Goal: Transaction & Acquisition: Purchase product/service

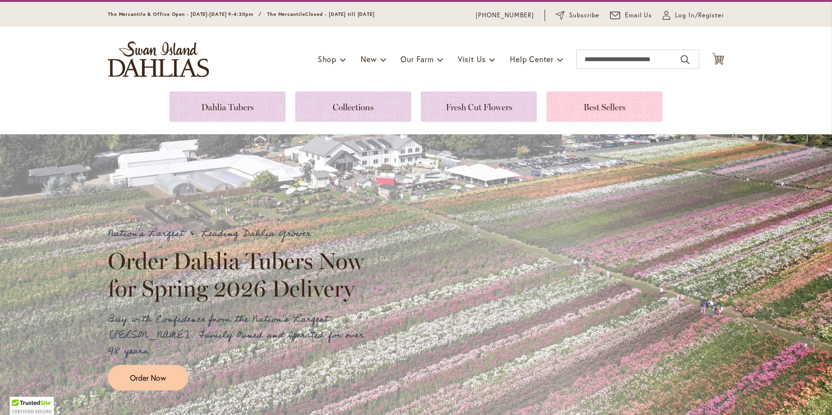
scroll to position [31, 0]
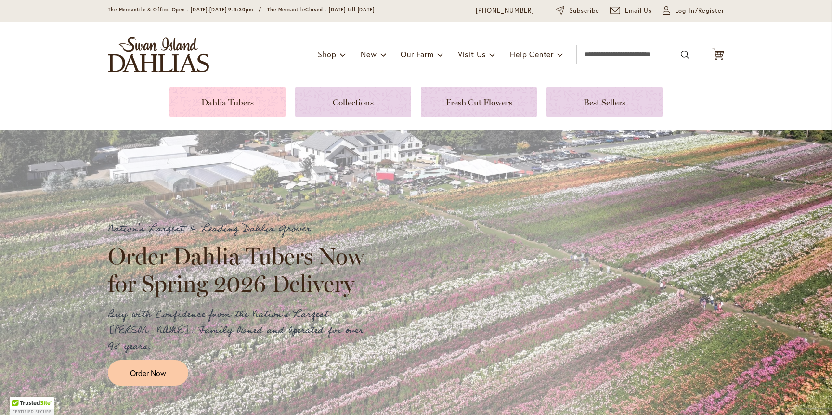
click at [226, 105] on link at bounding box center [228, 102] width 116 height 30
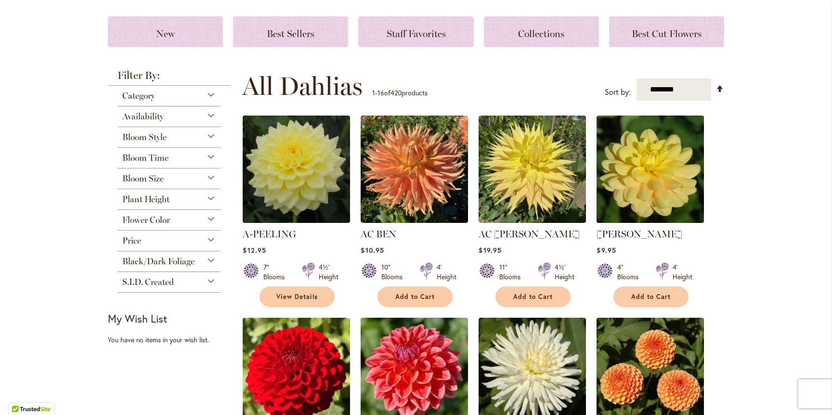
scroll to position [124, 0]
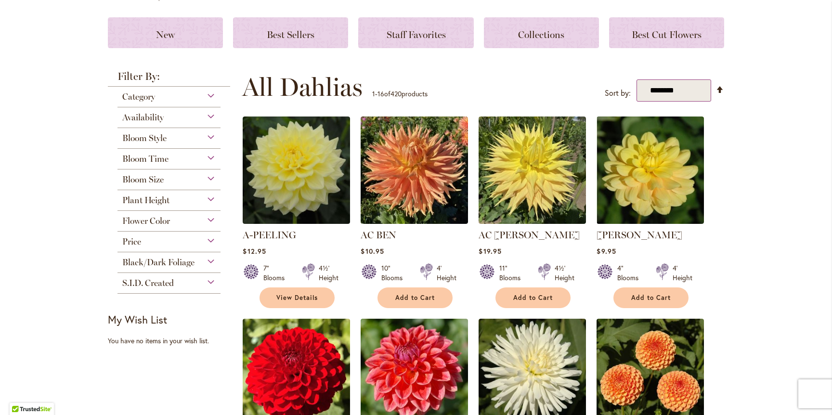
click at [691, 91] on select "**********" at bounding box center [674, 90] width 75 height 23
select select "*****"
click at [637, 79] on select "**********" at bounding box center [674, 90] width 75 height 23
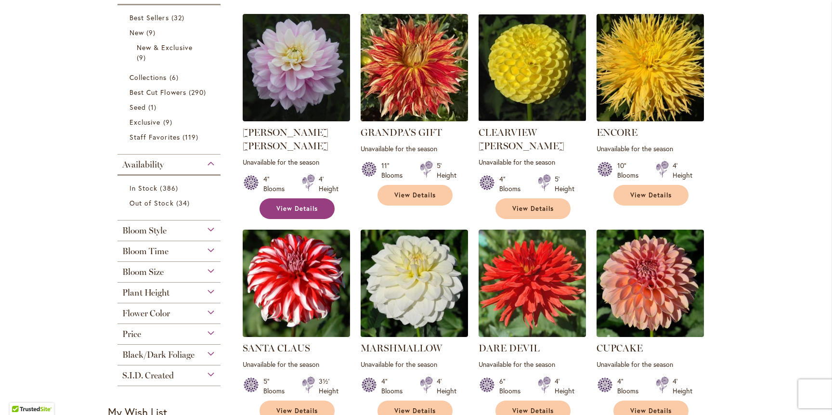
scroll to position [230, 0]
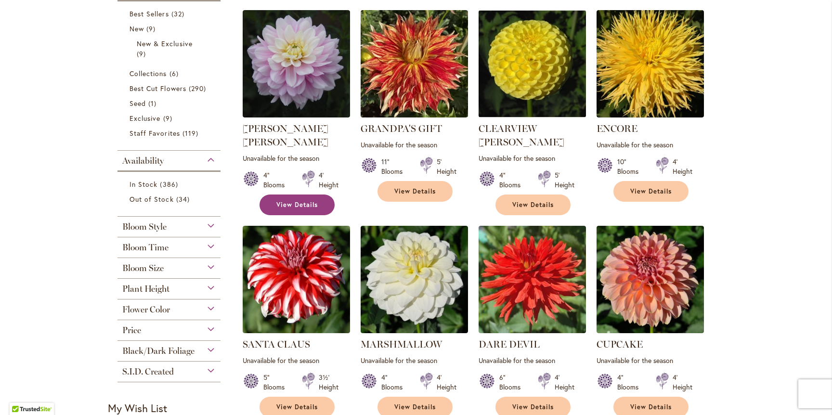
click at [297, 201] on span "View Details" at bounding box center [296, 205] width 41 height 8
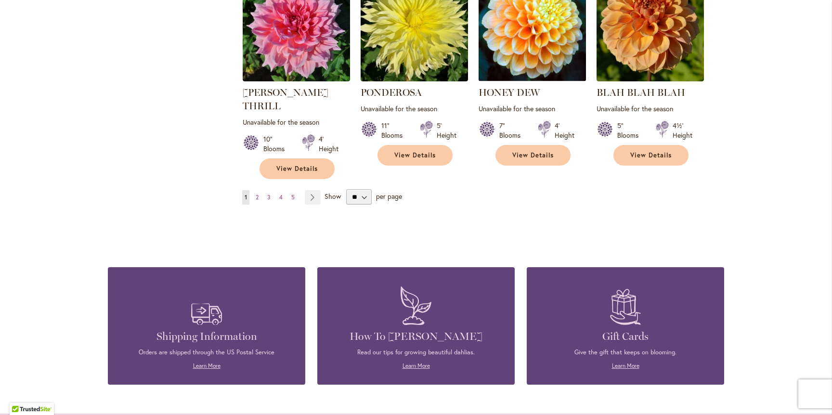
scroll to position [887, 0]
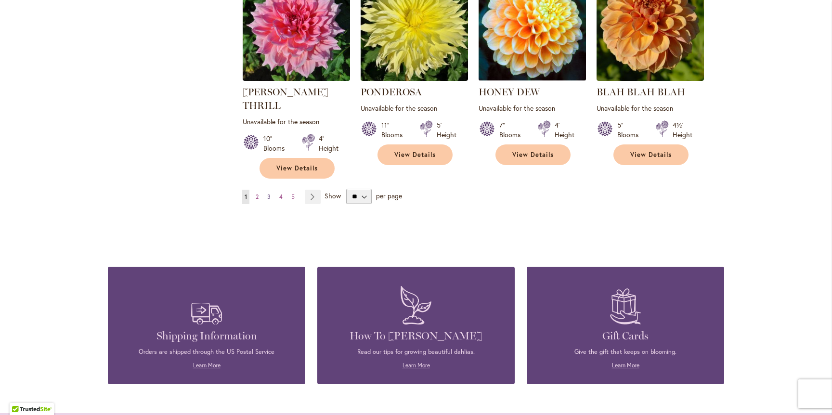
click at [268, 193] on span "3" at bounding box center [268, 196] width 3 height 7
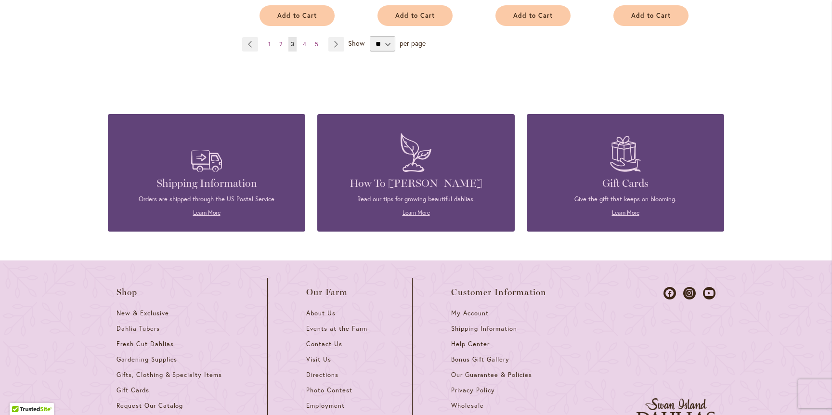
scroll to position [1027, 0]
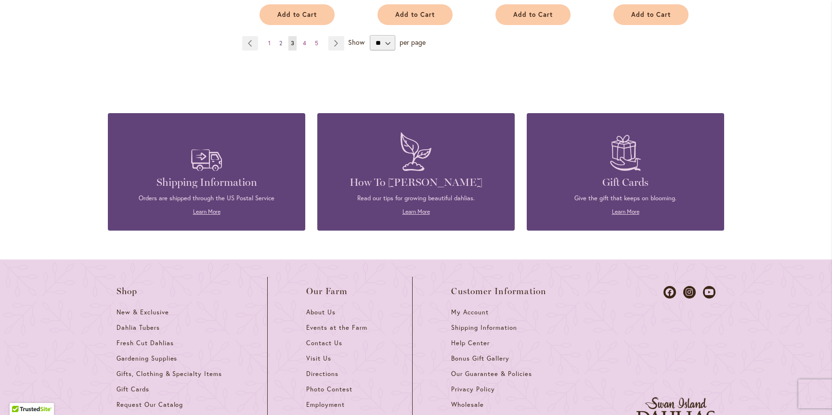
click at [281, 39] on span "2" at bounding box center [280, 42] width 3 height 7
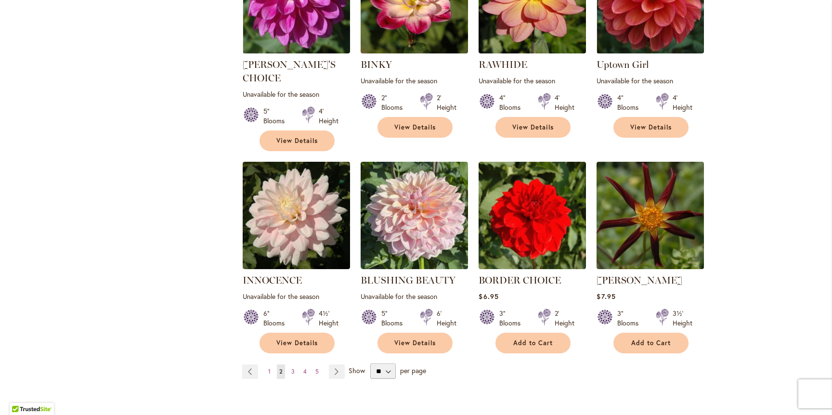
scroll to position [703, 0]
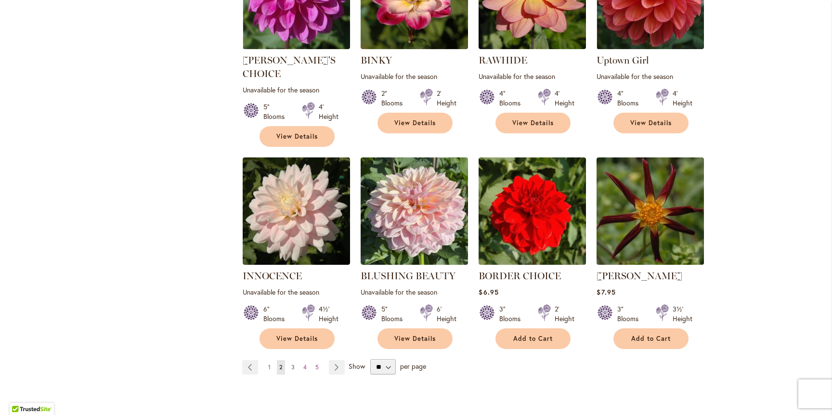
click at [293, 364] on span "3" at bounding box center [292, 367] width 3 height 7
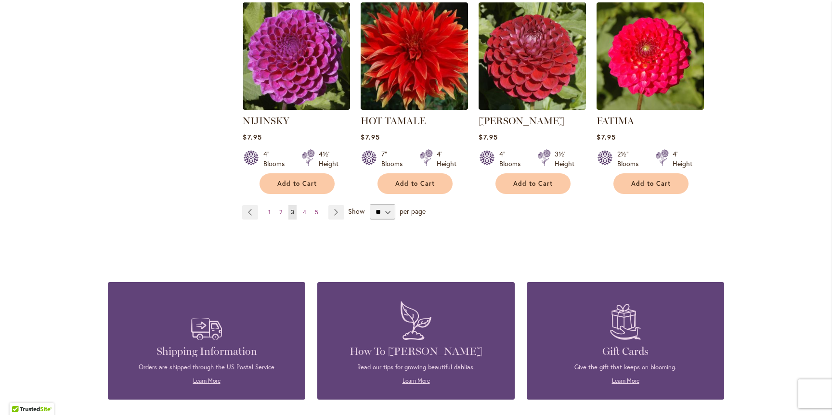
scroll to position [867, 0]
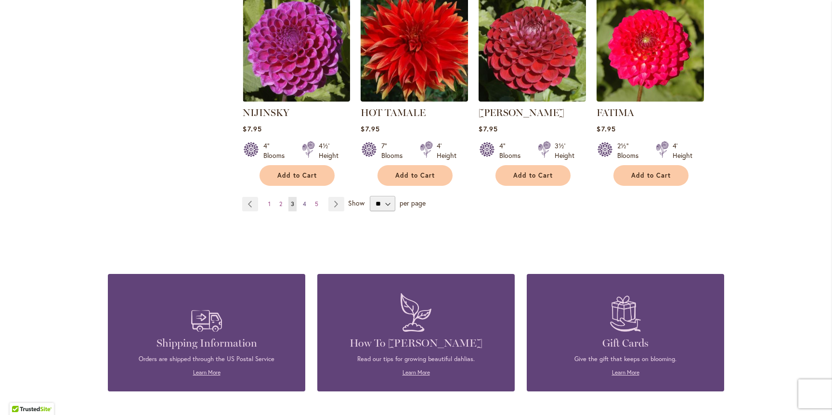
click at [306, 200] on span "4" at bounding box center [304, 203] width 3 height 7
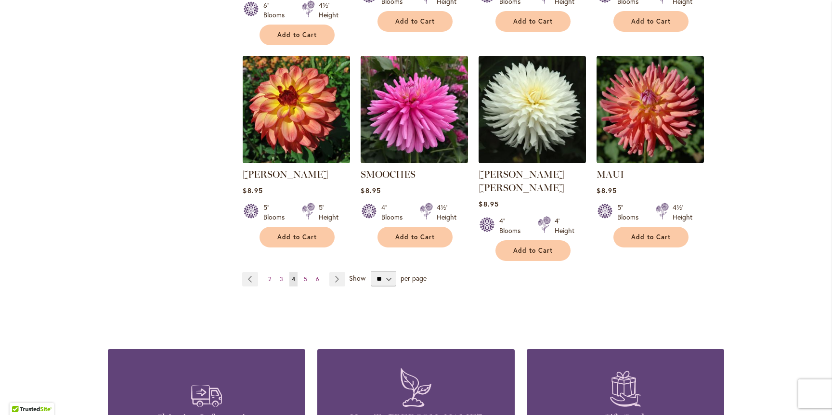
scroll to position [805, 0]
click at [304, 275] on span "5" at bounding box center [305, 278] width 3 height 7
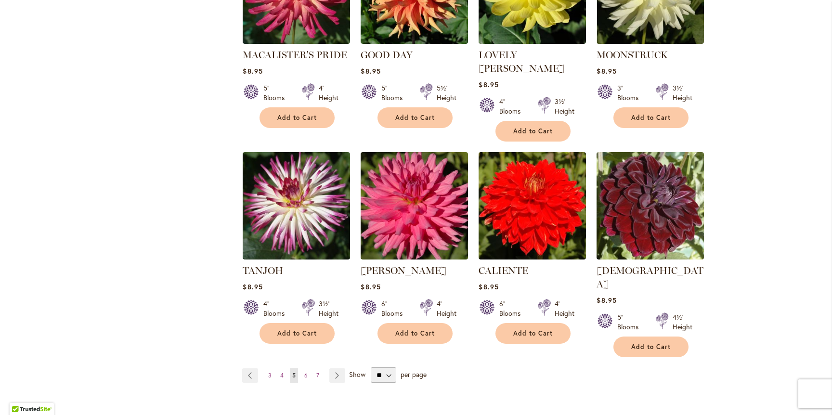
scroll to position [711, 0]
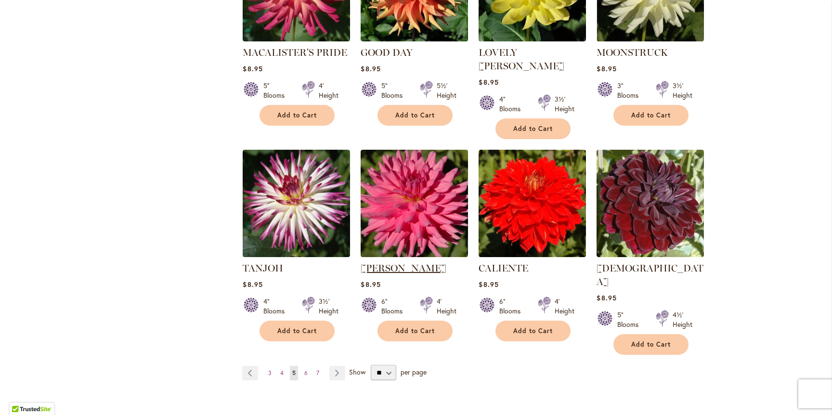
click at [417, 263] on link "HERBERT SMITH" at bounding box center [404, 269] width 86 height 12
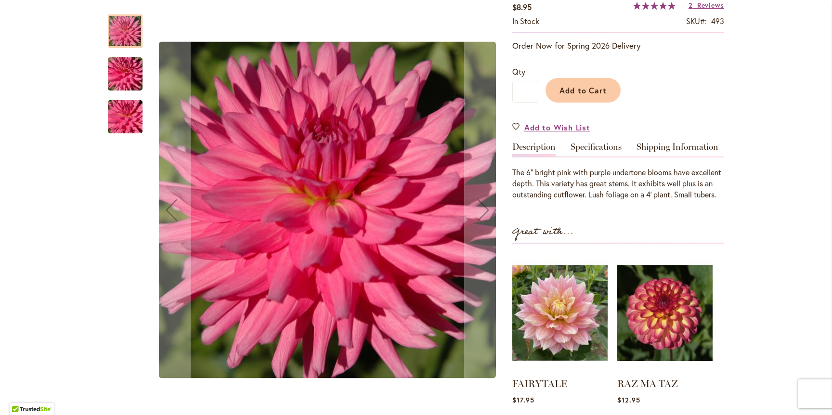
scroll to position [178, 0]
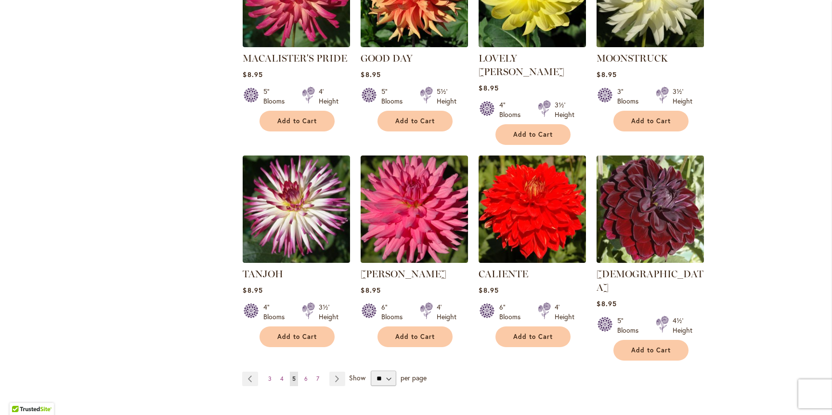
scroll to position [707, 0]
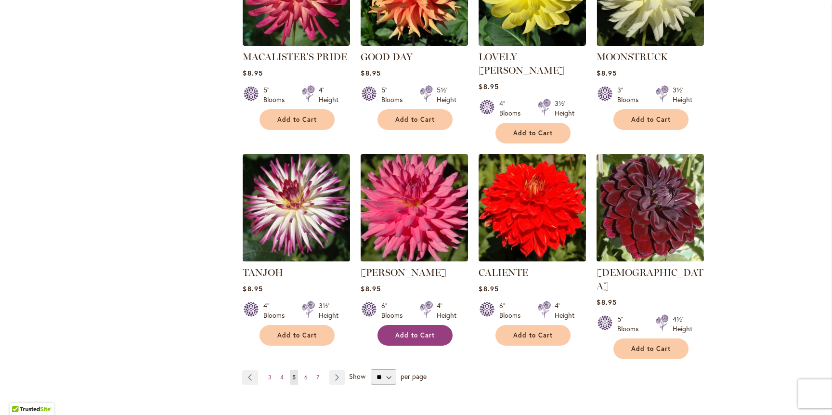
click at [431, 331] on span "Add to Cart" at bounding box center [414, 335] width 39 height 8
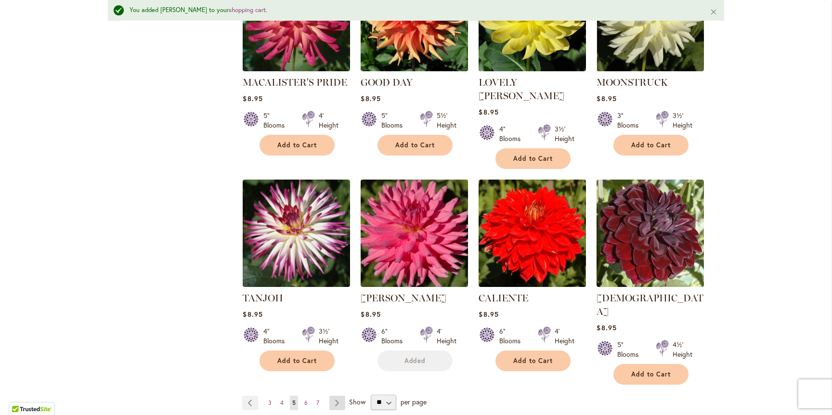
scroll to position [732, 0]
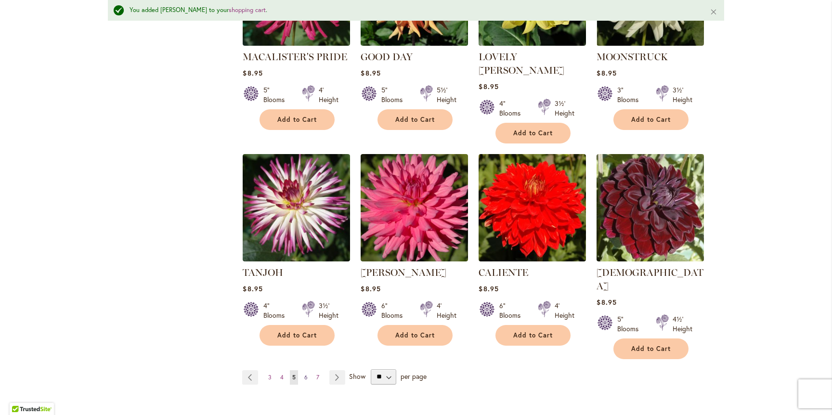
click at [306, 374] on span "6" at bounding box center [305, 377] width 3 height 7
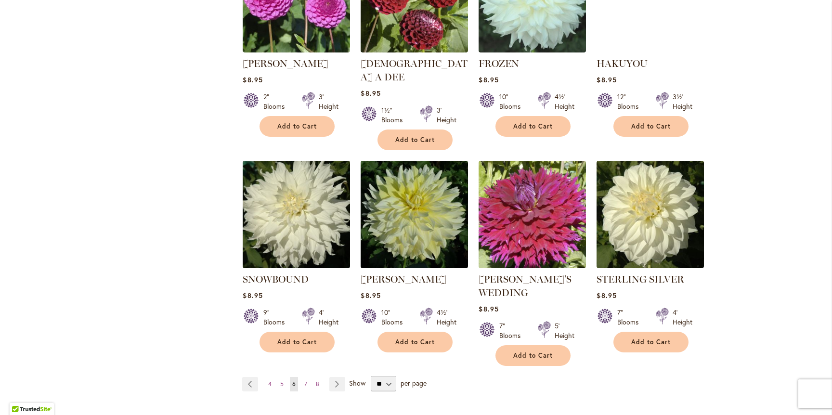
scroll to position [701, 0]
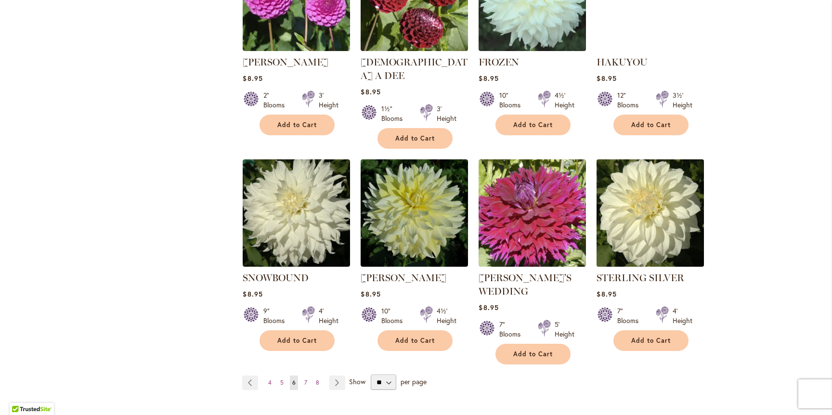
click at [670, 234] on img at bounding box center [650, 213] width 113 height 113
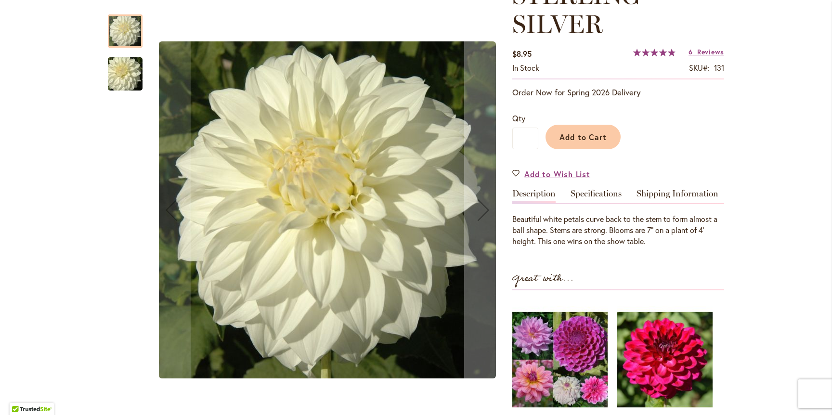
scroll to position [169, 0]
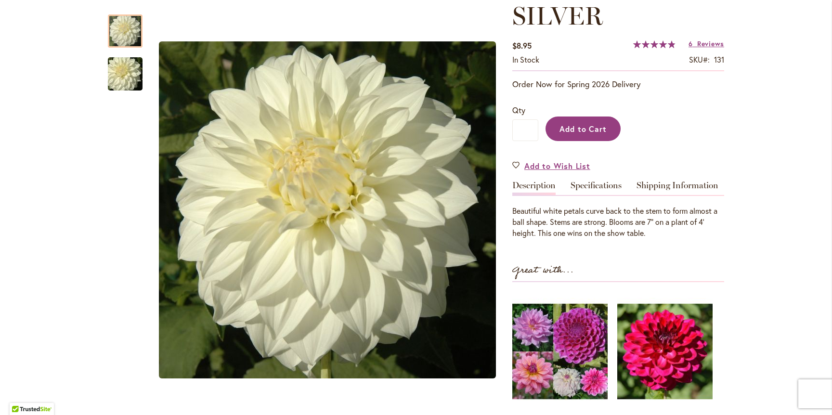
click at [585, 125] on span "Add to Cart" at bounding box center [584, 129] width 48 height 10
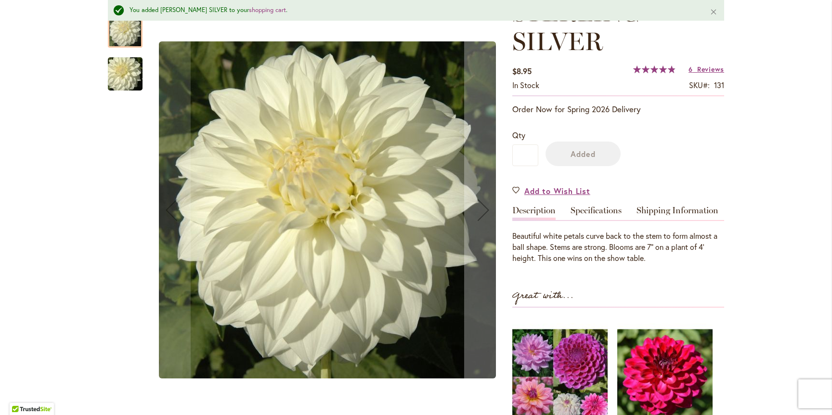
scroll to position [194, 0]
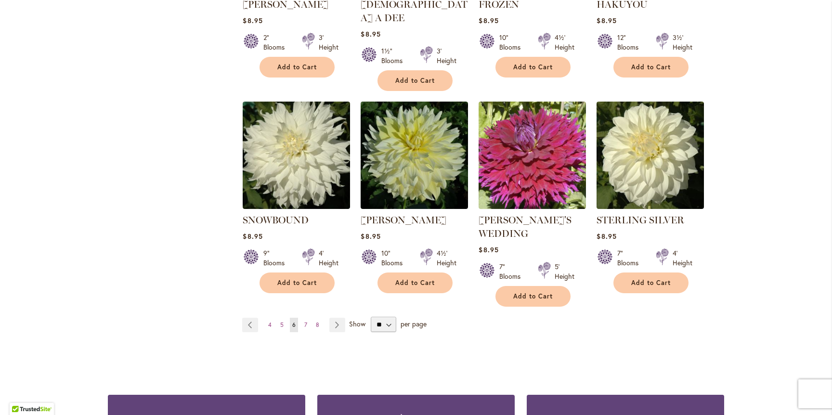
scroll to position [760, 0]
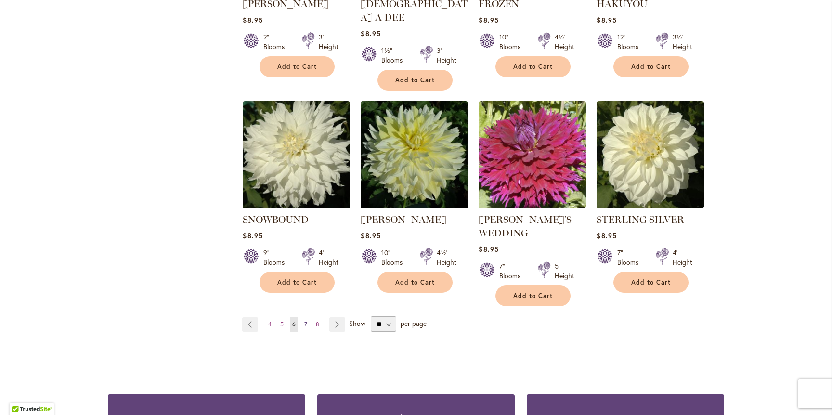
click at [306, 321] on span "7" at bounding box center [305, 324] width 3 height 7
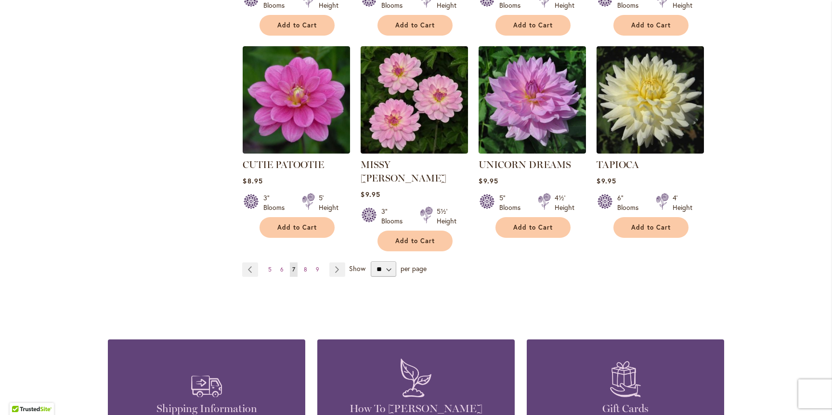
scroll to position [830, 0]
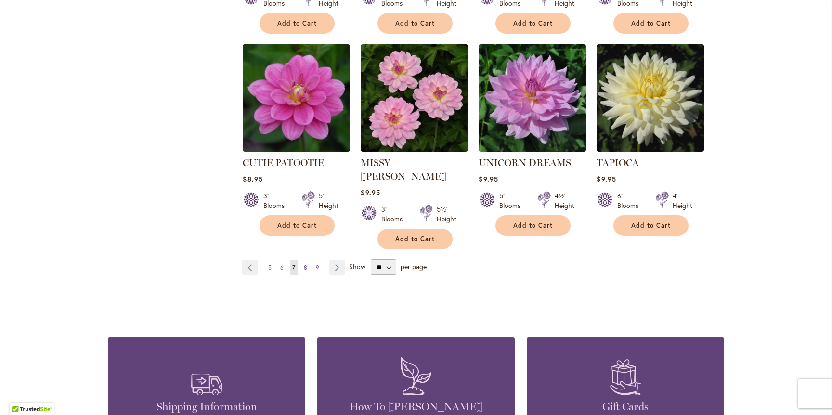
click at [306, 264] on span "8" at bounding box center [305, 267] width 3 height 7
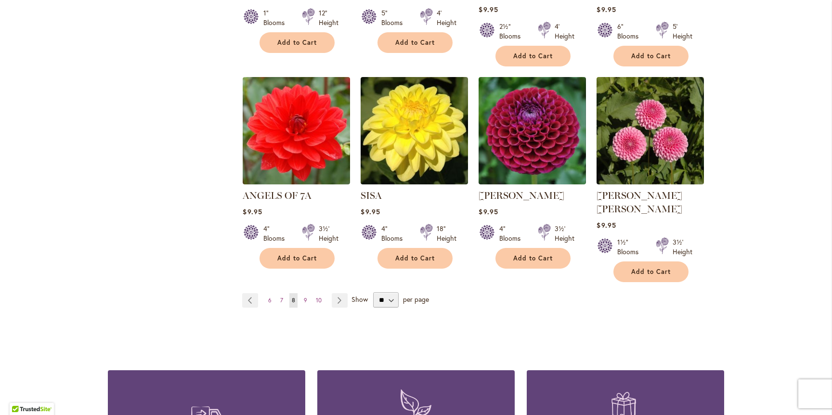
scroll to position [786, 0]
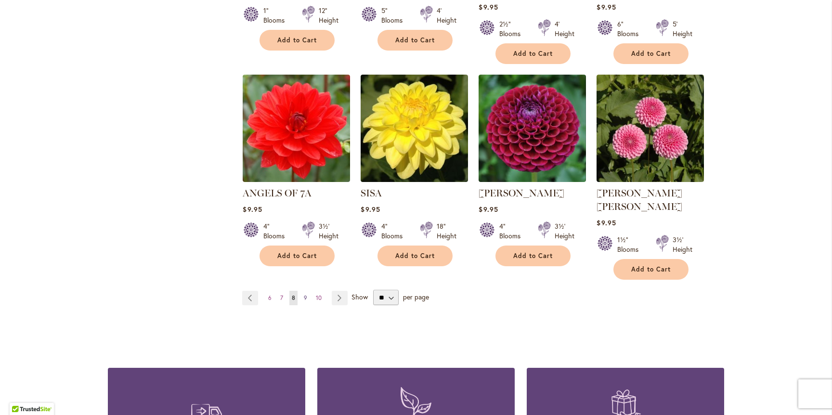
click at [305, 294] on span "9" at bounding box center [305, 297] width 3 height 7
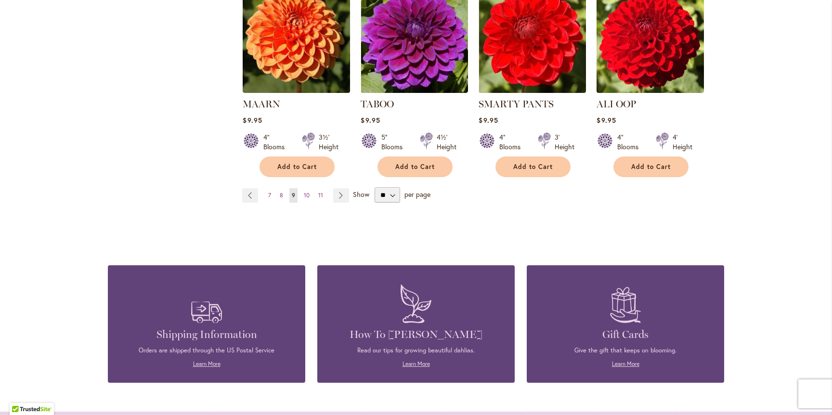
scroll to position [876, 0]
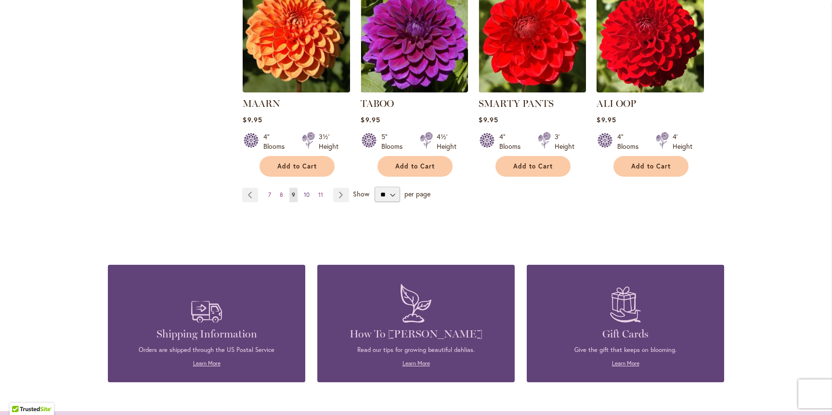
click at [306, 191] on span "10" at bounding box center [307, 194] width 6 height 7
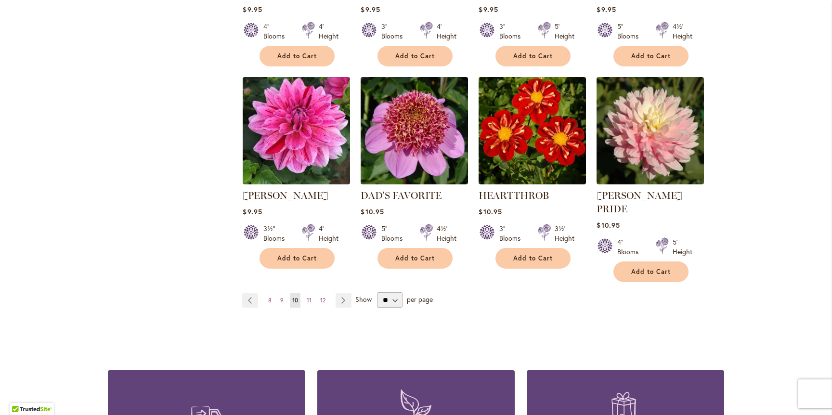
scroll to position [785, 0]
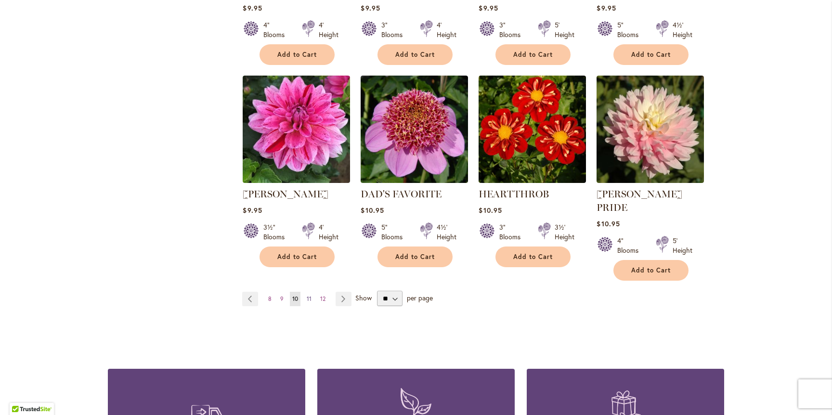
click at [309, 295] on span "11" at bounding box center [309, 298] width 5 height 7
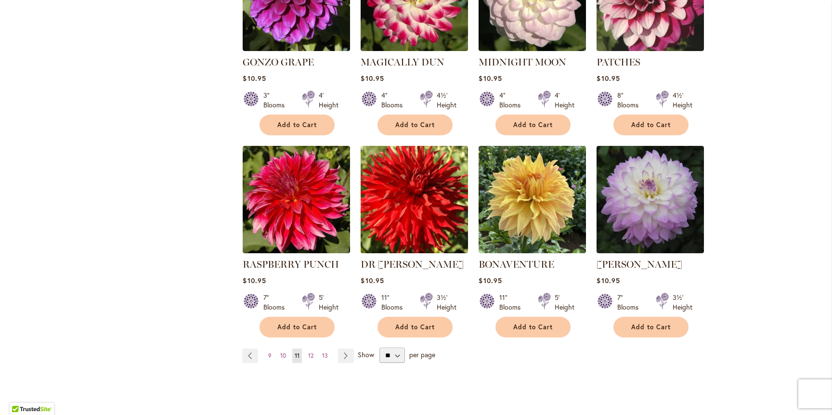
scroll to position [816, 0]
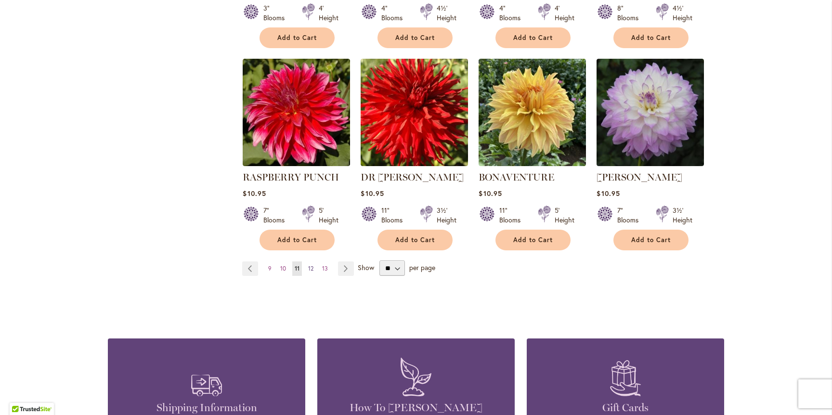
click at [312, 265] on span "12" at bounding box center [310, 268] width 5 height 7
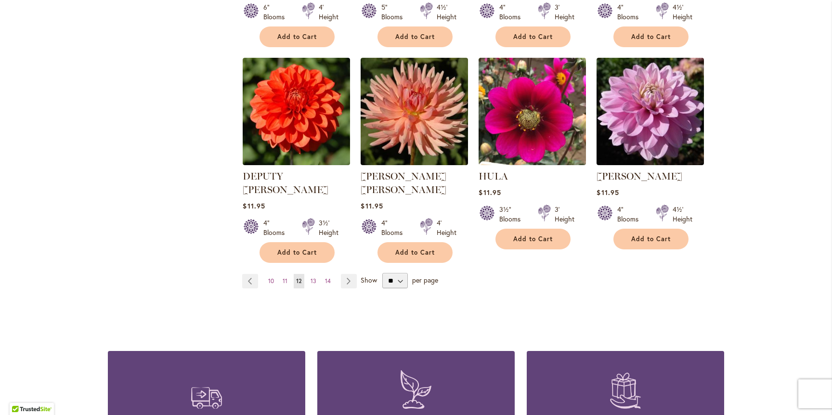
scroll to position [791, 0]
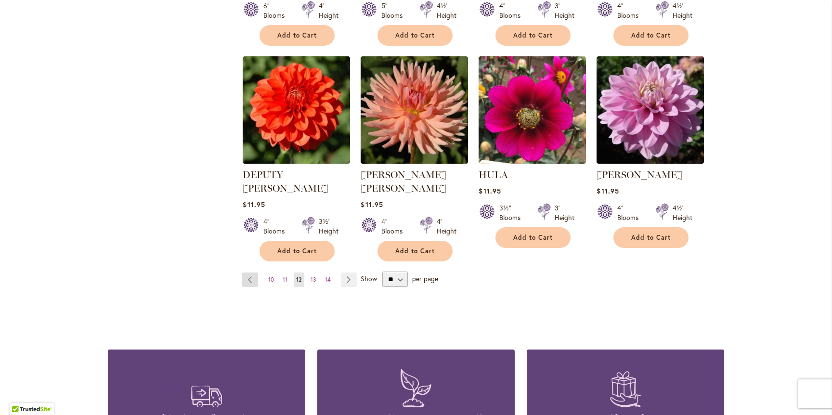
click at [254, 273] on link "Page Previous" at bounding box center [250, 280] width 16 height 14
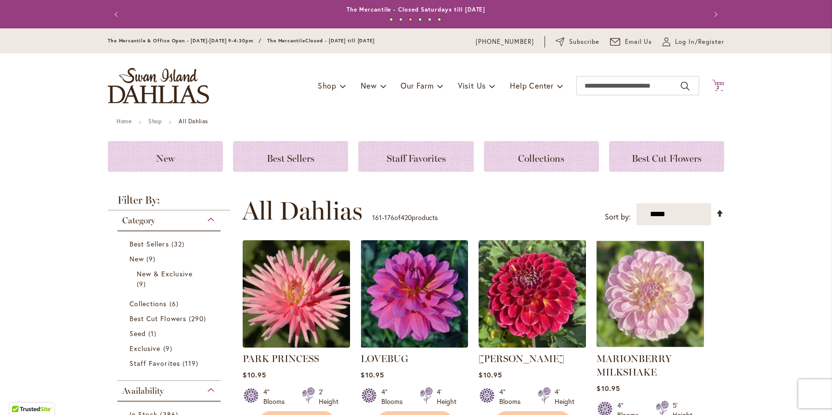
click at [720, 84] on span "2" at bounding box center [718, 87] width 3 height 6
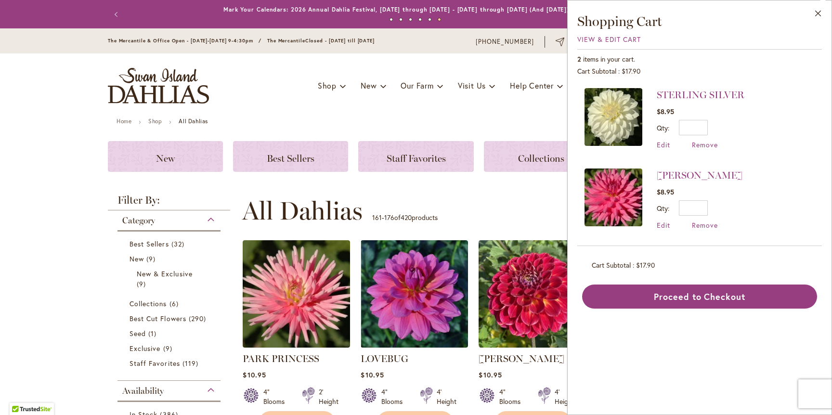
click at [420, 119] on ul "Home Shop All Dahlias" at bounding box center [416, 122] width 599 height 9
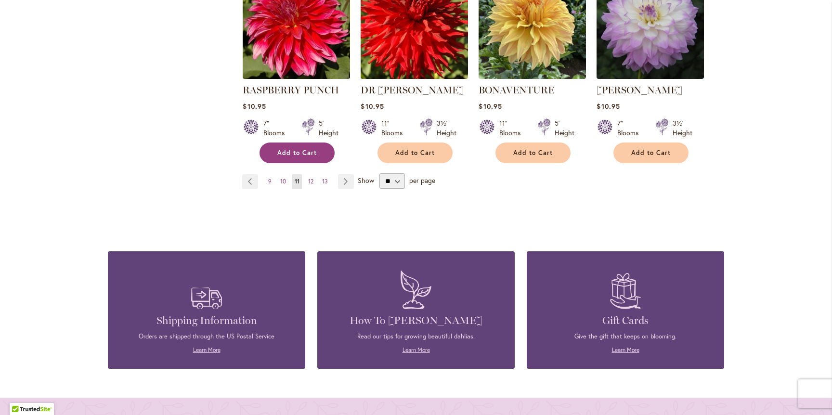
scroll to position [911, 0]
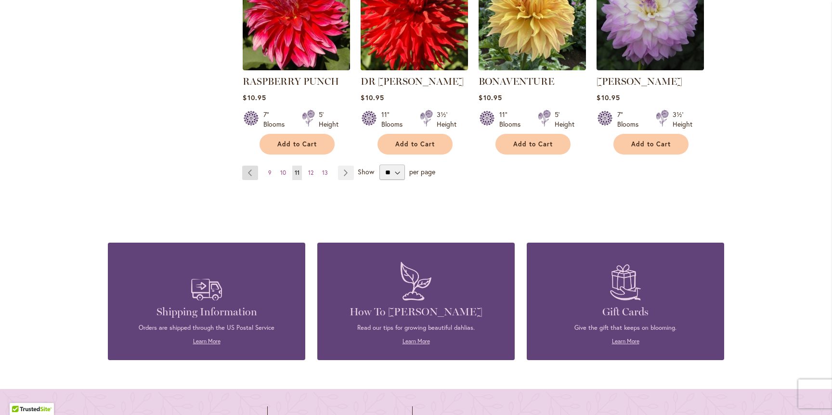
click at [254, 166] on link "Page Previous" at bounding box center [250, 173] width 16 height 14
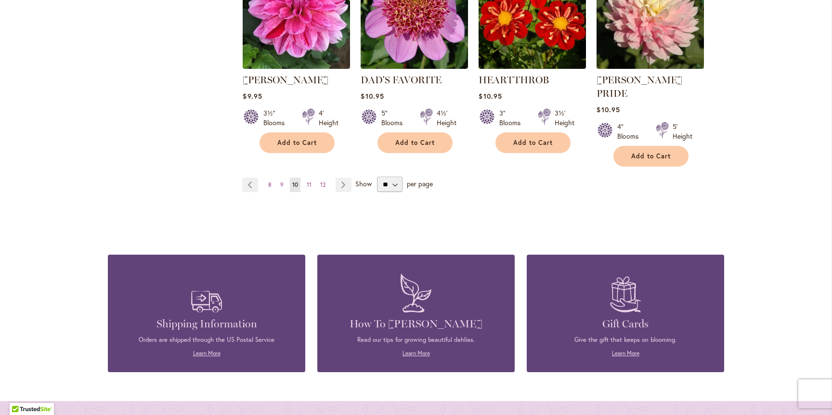
scroll to position [905, 0]
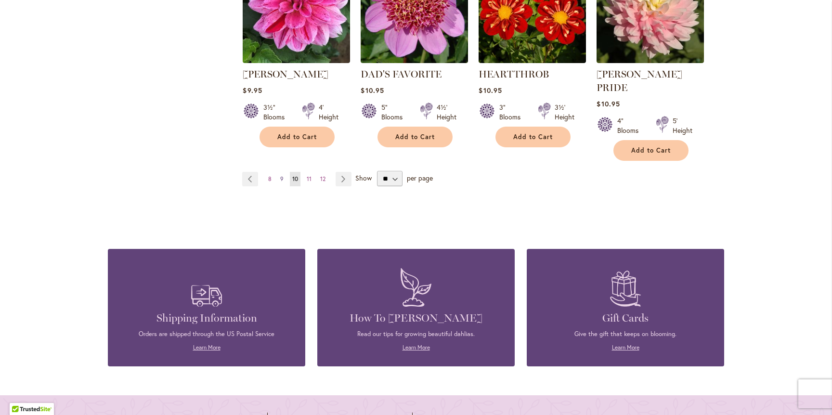
click at [282, 175] on span "9" at bounding box center [281, 178] width 3 height 7
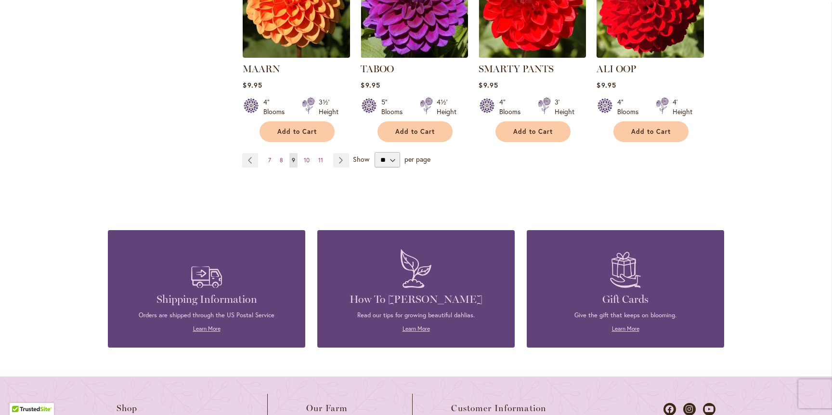
scroll to position [905, 0]
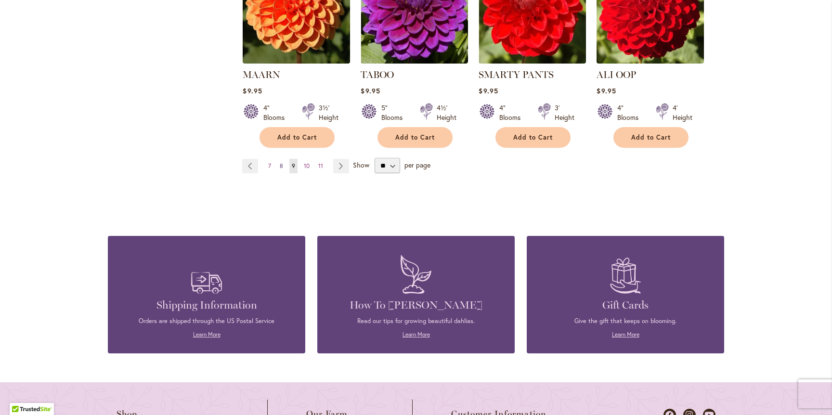
click at [281, 162] on span "8" at bounding box center [281, 165] width 3 height 7
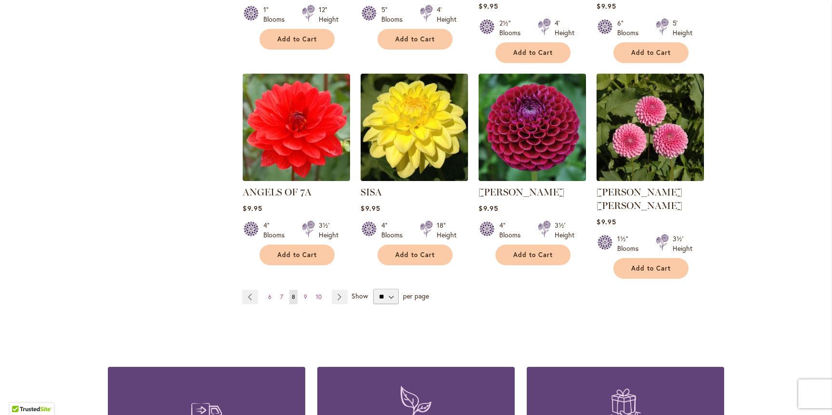
scroll to position [799, 0]
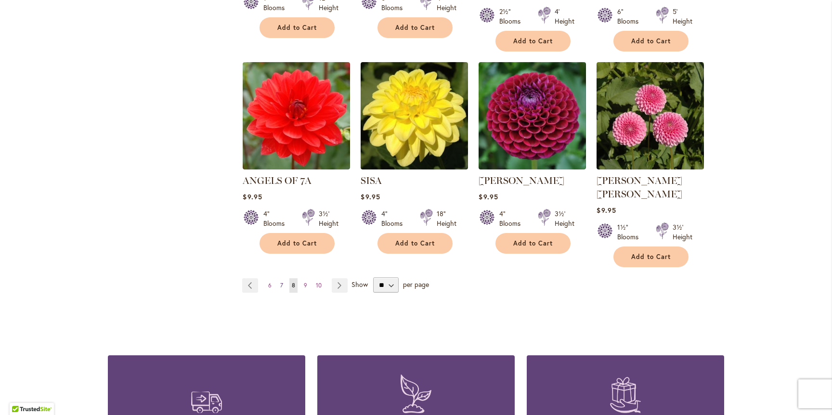
click at [281, 282] on span "7" at bounding box center [281, 285] width 3 height 7
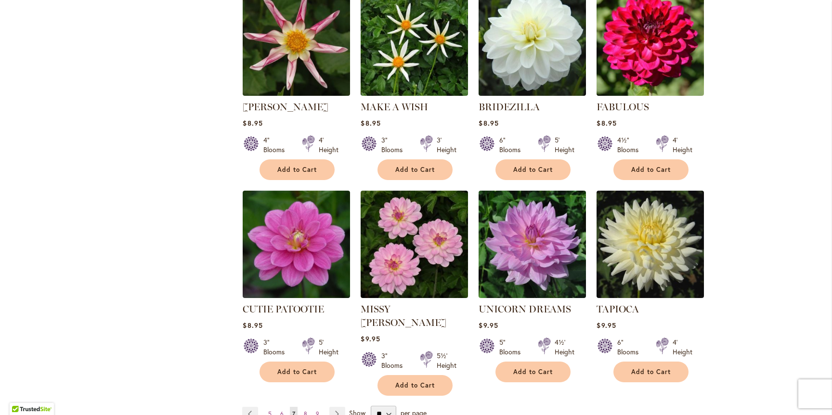
scroll to position [694, 0]
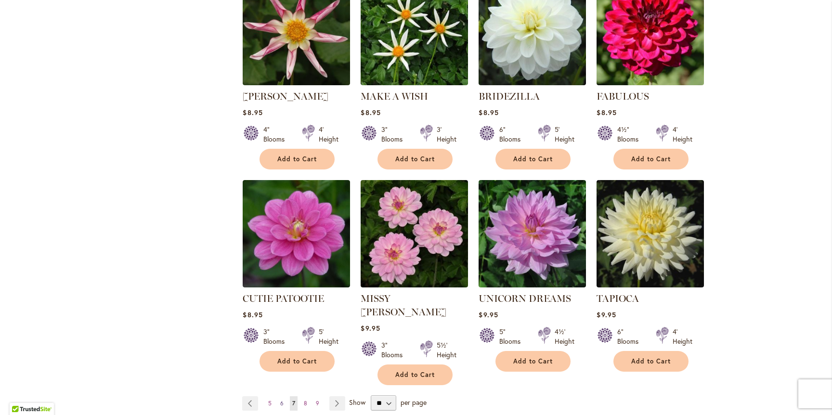
click at [285, 396] on link "Page 6" at bounding box center [282, 403] width 8 height 14
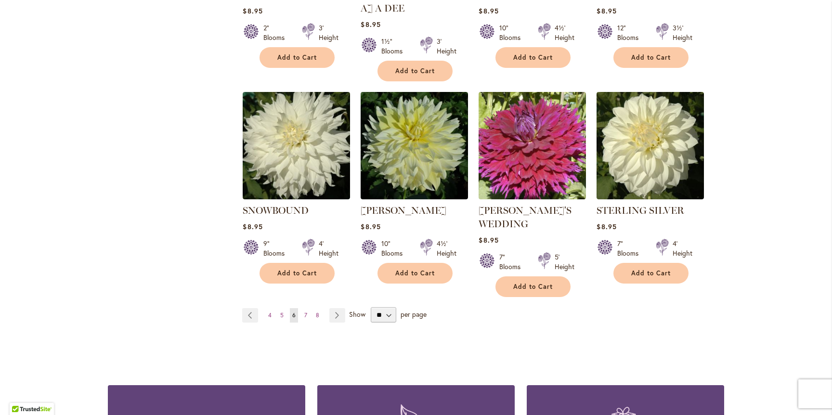
scroll to position [770, 0]
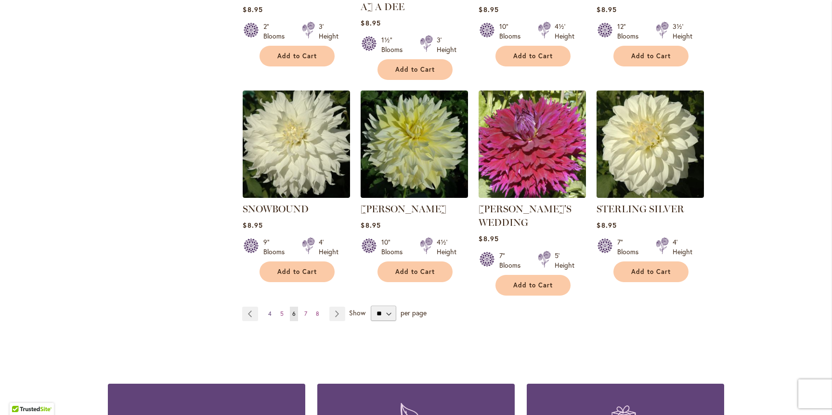
click at [272, 307] on link "Page 4" at bounding box center [270, 314] width 8 height 14
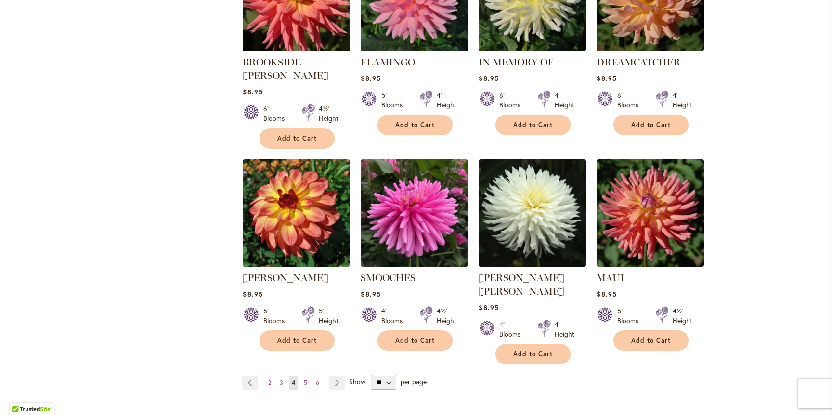
scroll to position [703, 0]
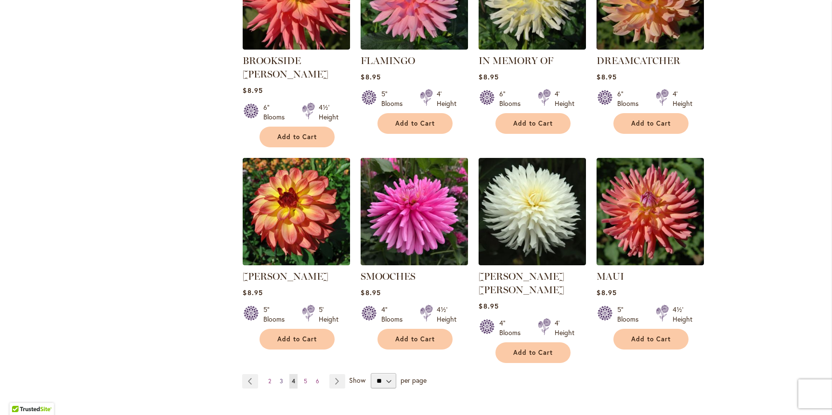
click at [280, 378] on span "3" at bounding box center [281, 381] width 3 height 7
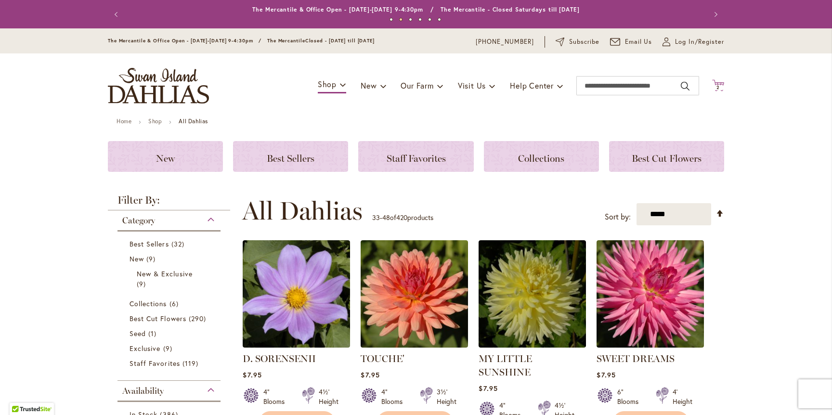
click at [718, 86] on span "2" at bounding box center [718, 87] width 3 height 6
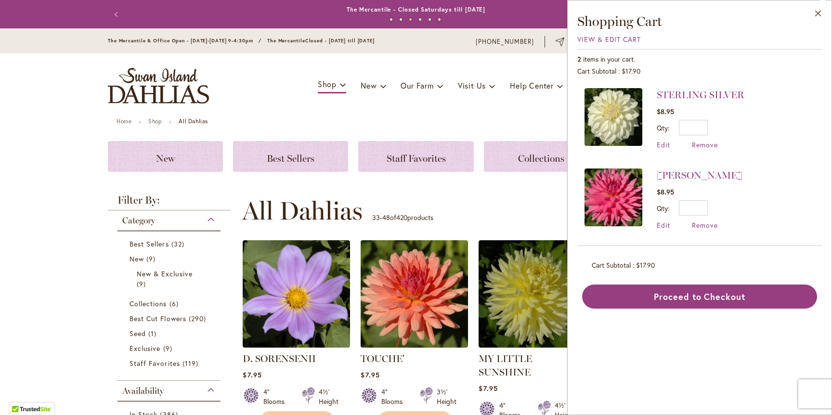
click at [502, 207] on div "**********" at bounding box center [483, 211] width 482 height 29
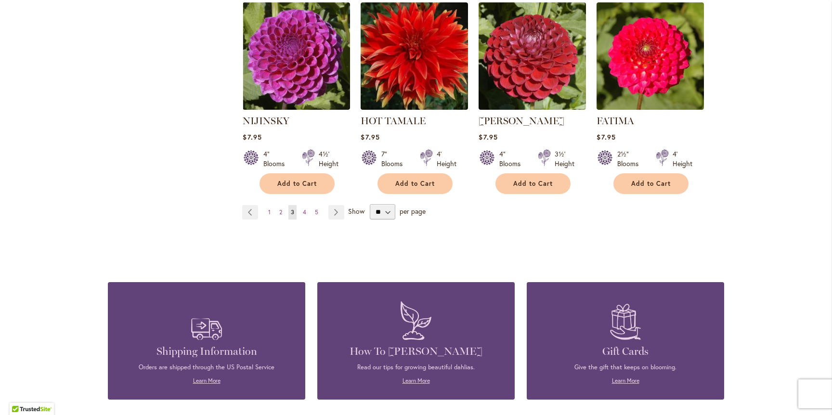
scroll to position [860, 0]
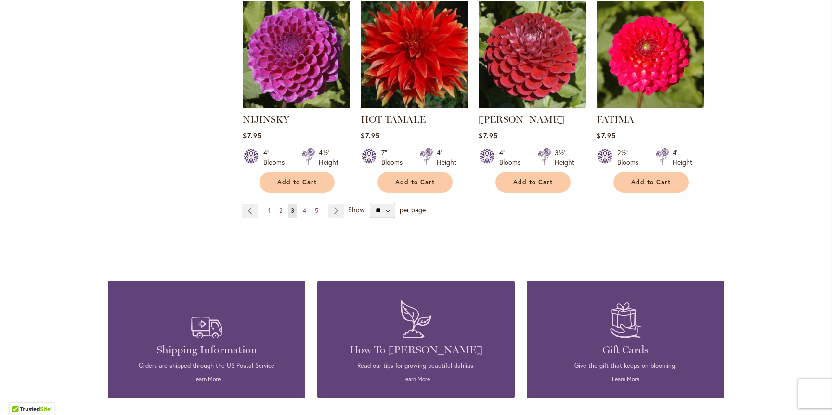
click at [304, 207] on span "4" at bounding box center [304, 210] width 3 height 7
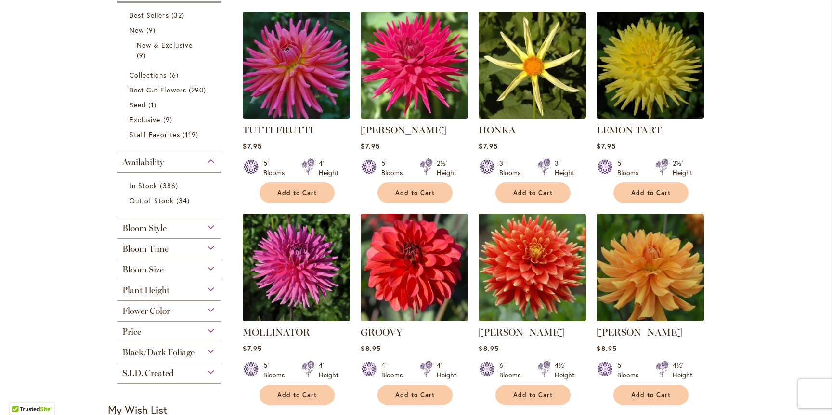
scroll to position [236, 0]
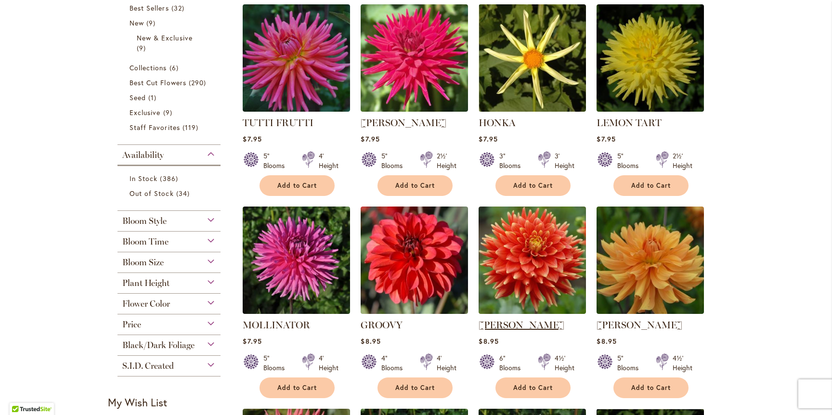
click at [524, 322] on link "[PERSON_NAME]" at bounding box center [522, 325] width 86 height 12
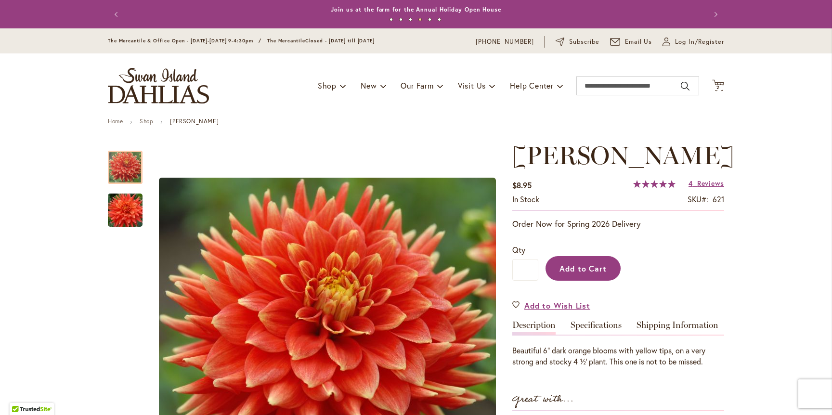
click at [586, 266] on span "Add to Cart" at bounding box center [584, 268] width 48 height 10
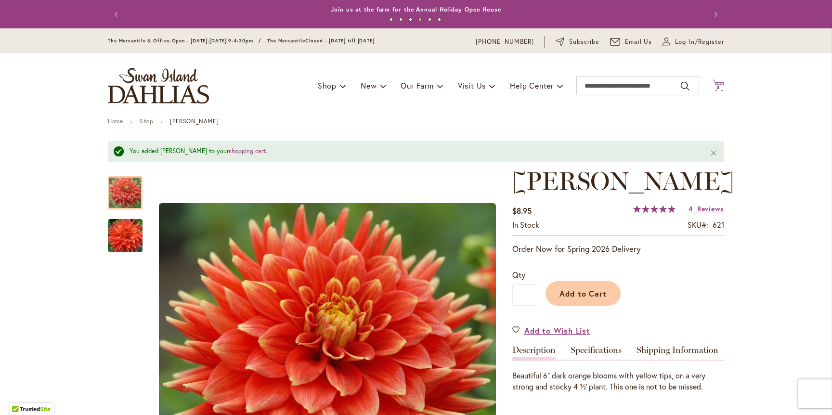
click at [719, 84] on icon "Cart .cls-1 { fill: #231f20; }" at bounding box center [718, 85] width 12 height 12
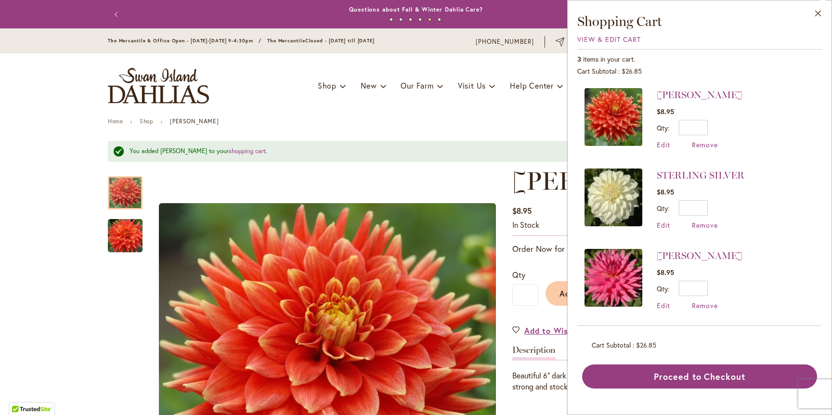
drag, startPoint x: 817, startPoint y: 12, endPoint x: 789, endPoint y: 17, distance: 29.0
click at [817, 12] on button "Close" at bounding box center [818, 15] width 26 height 30
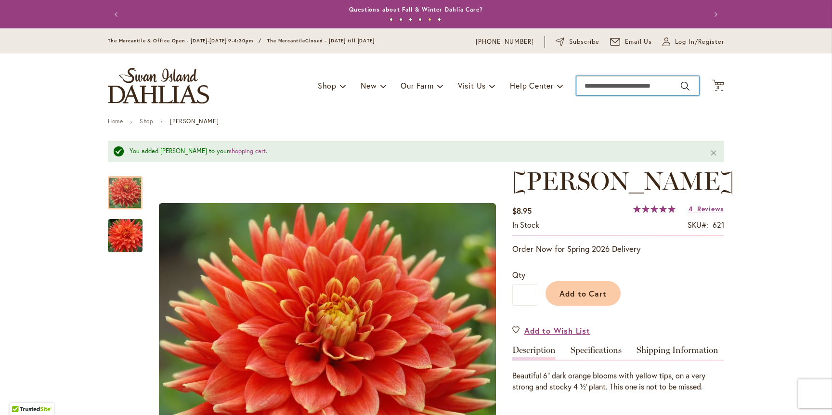
click at [658, 88] on input "Search" at bounding box center [638, 85] width 123 height 19
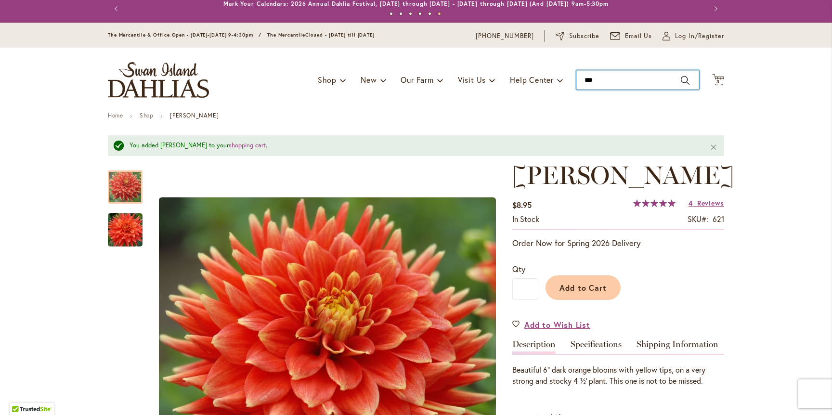
type input "****"
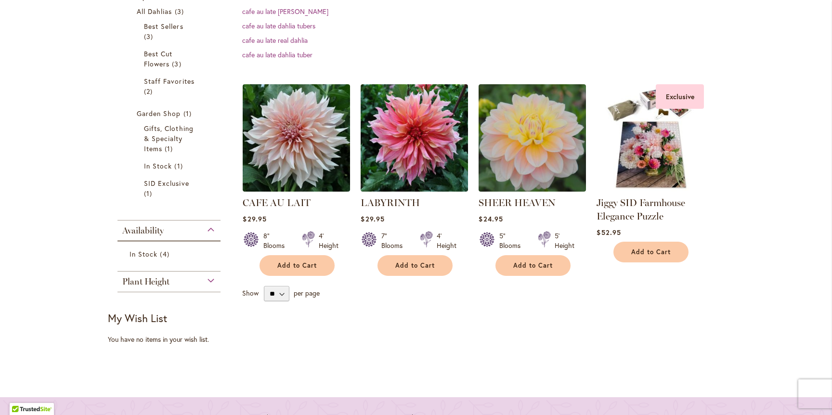
scroll to position [192, 0]
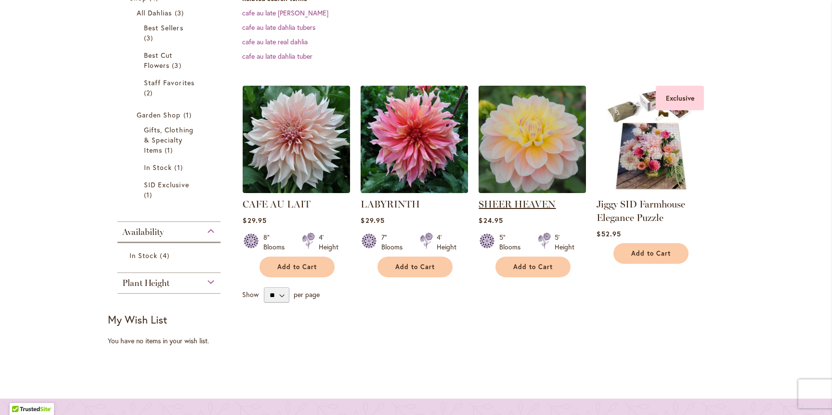
click at [533, 204] on link "SHEER HEAVEN" at bounding box center [517, 204] width 77 height 12
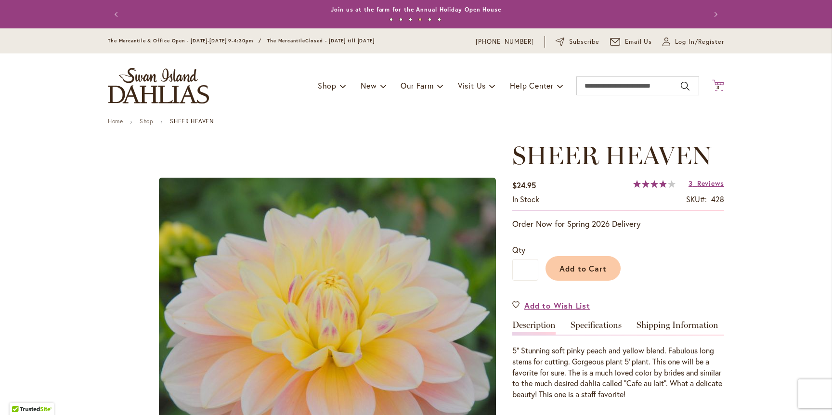
click at [721, 85] on span "3 3 items" at bounding box center [719, 87] width 10 height 5
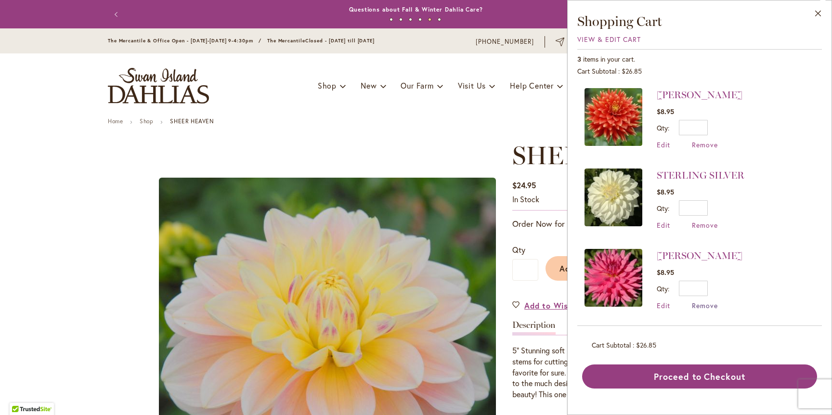
click at [712, 303] on span "Remove" at bounding box center [705, 305] width 26 height 9
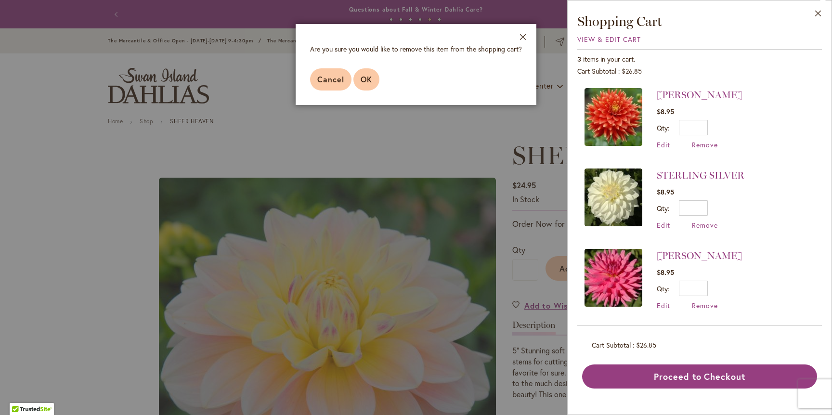
click at [374, 80] on button "OK" at bounding box center [367, 79] width 26 height 22
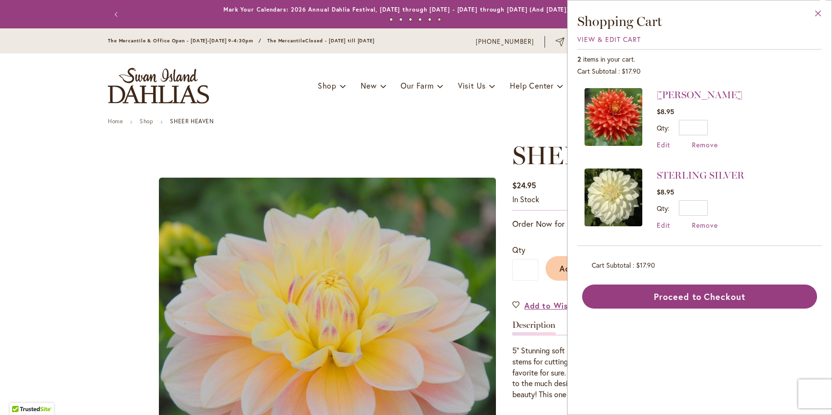
click at [820, 13] on button "Close" at bounding box center [818, 15] width 26 height 30
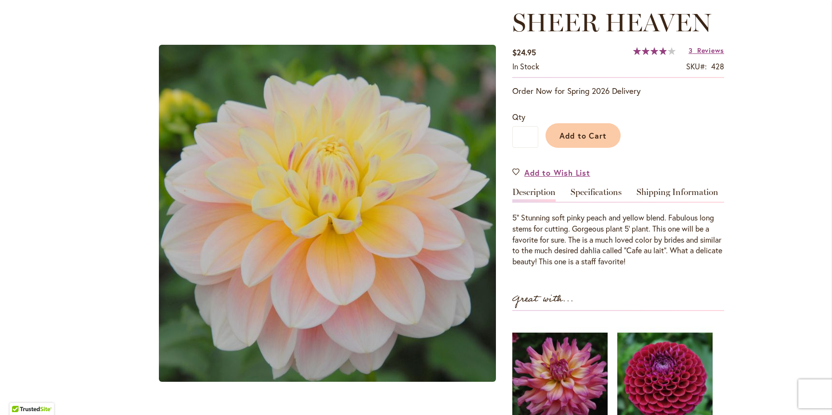
scroll to position [130, 0]
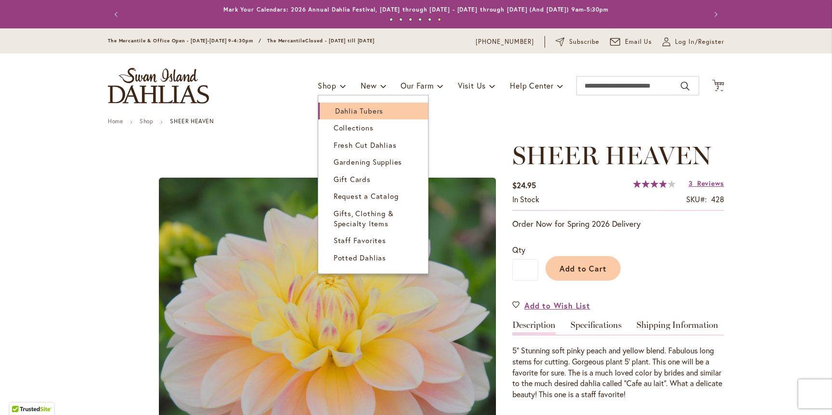
click at [345, 109] on span "Dahlia Tubers" at bounding box center [359, 111] width 48 height 10
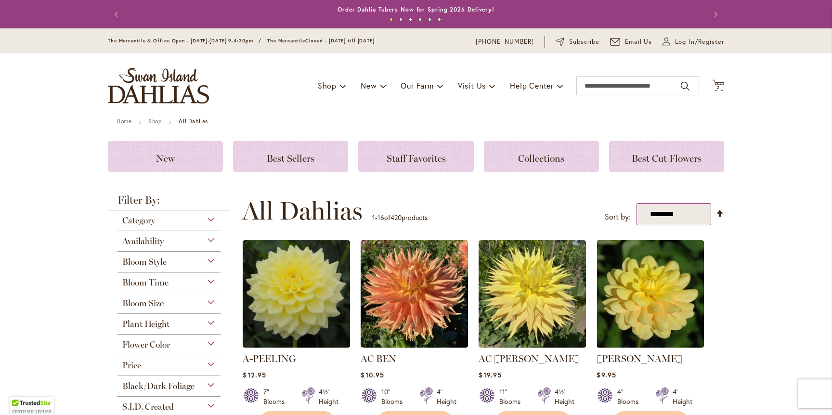
click at [696, 214] on select "**********" at bounding box center [674, 214] width 75 height 23
select select "*****"
click at [637, 203] on select "**********" at bounding box center [674, 214] width 75 height 23
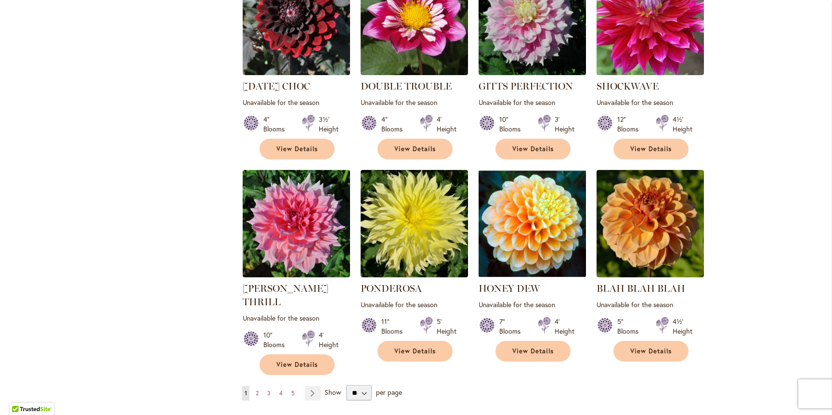
scroll to position [692, 0]
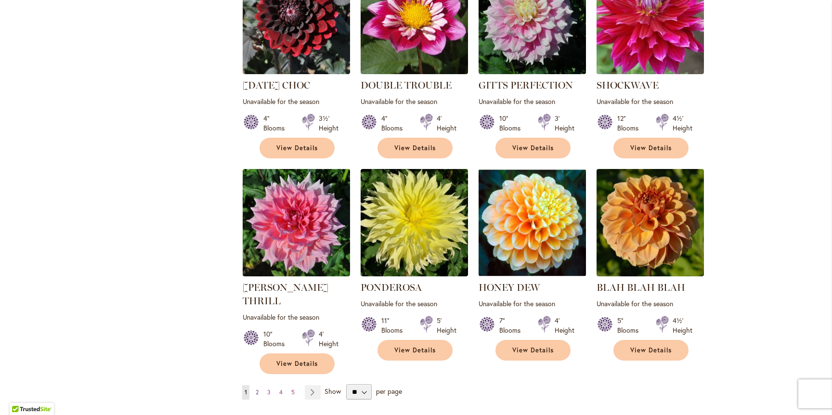
click at [257, 389] on span "2" at bounding box center [257, 392] width 3 height 7
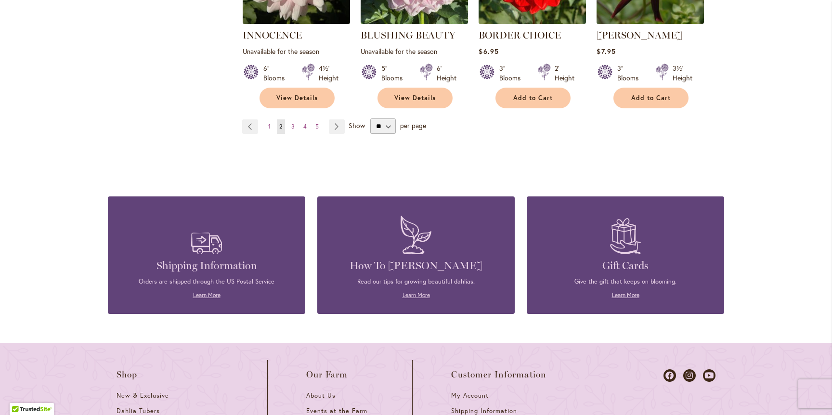
scroll to position [945, 0]
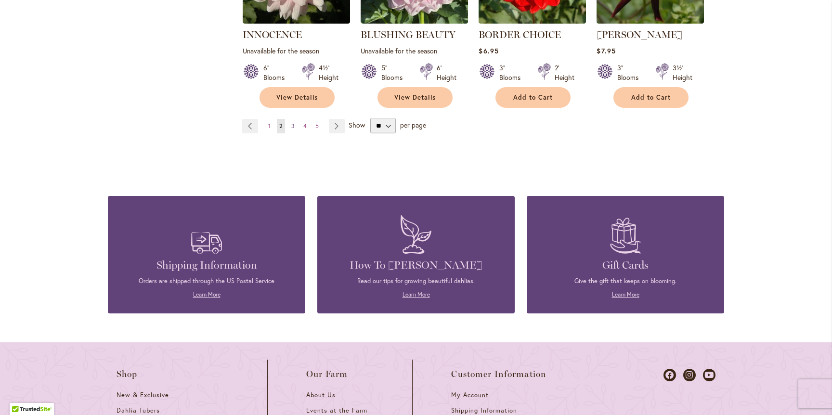
click at [294, 119] on link "Page 3" at bounding box center [293, 126] width 8 height 14
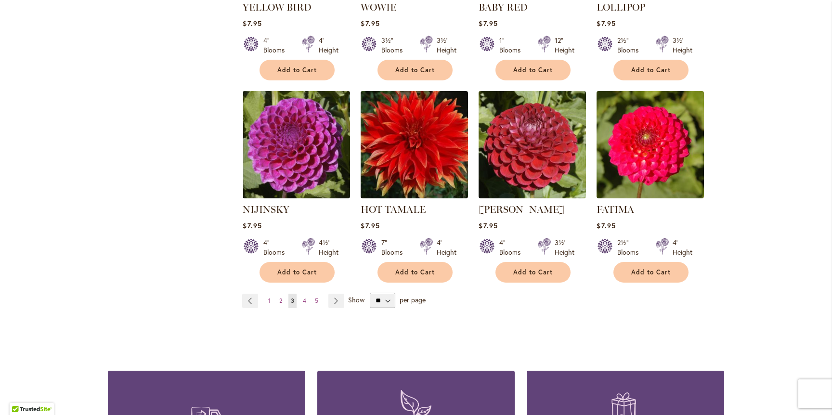
scroll to position [776, 0]
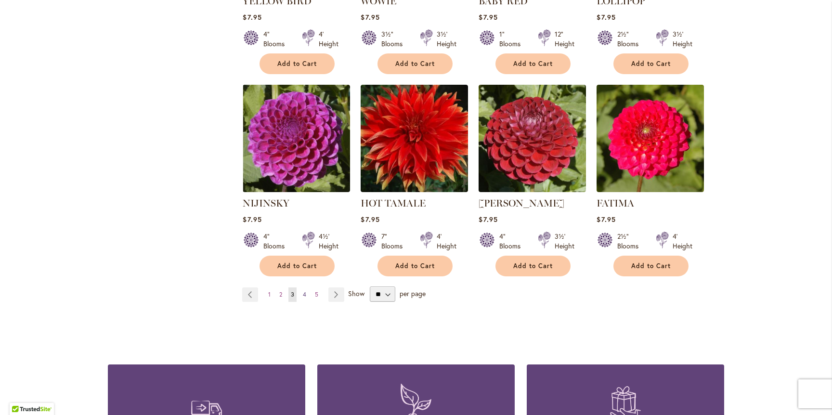
click at [307, 288] on link "Page 4" at bounding box center [305, 295] width 8 height 14
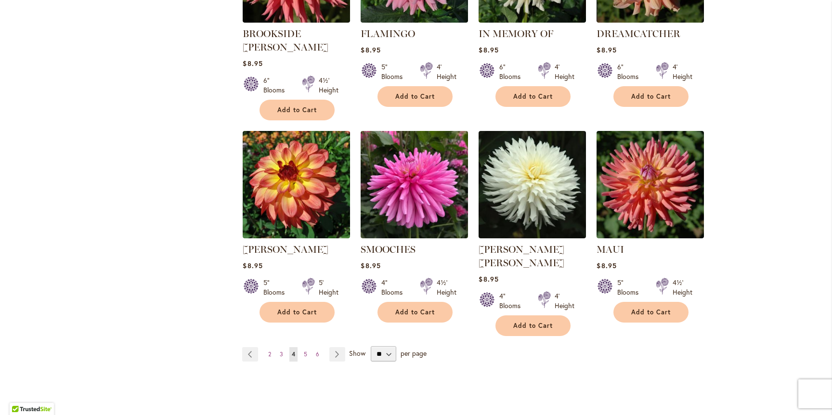
scroll to position [741, 0]
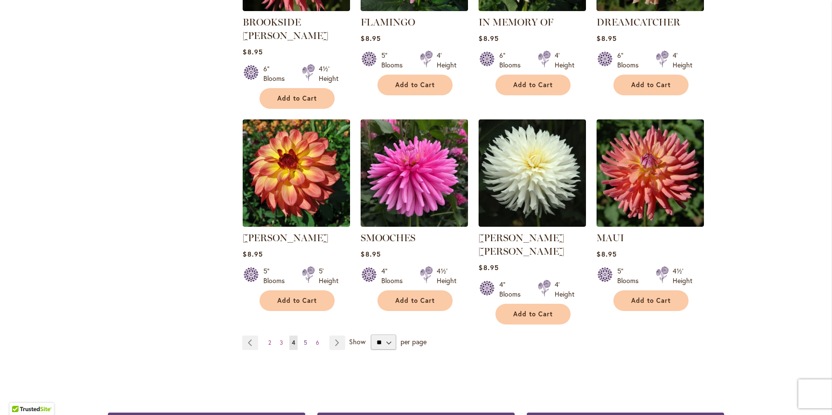
click at [307, 336] on link "Page 5" at bounding box center [306, 343] width 8 height 14
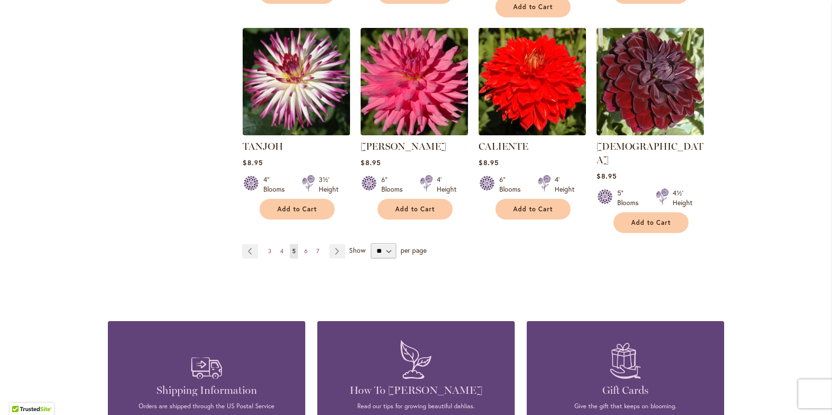
scroll to position [836, 0]
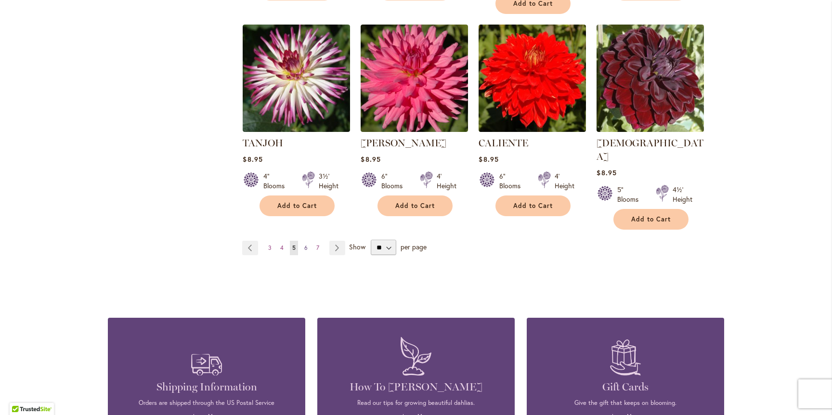
click at [305, 244] on span "6" at bounding box center [305, 247] width 3 height 7
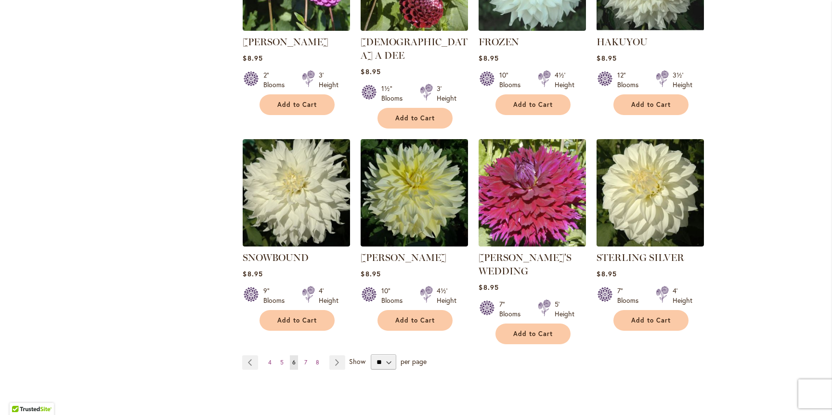
scroll to position [724, 0]
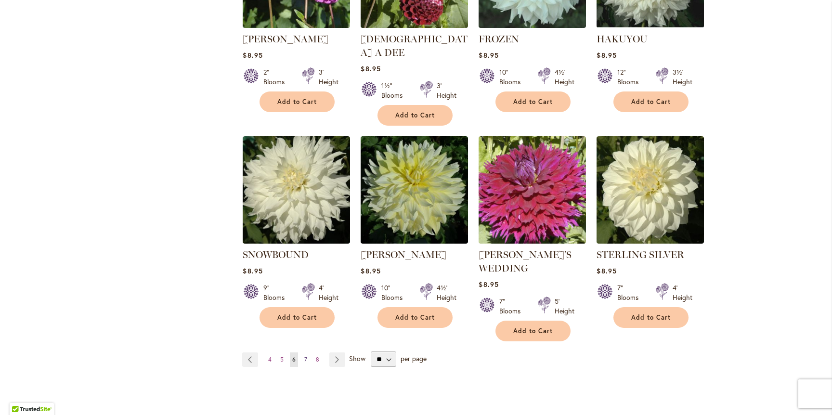
click at [306, 356] on span "7" at bounding box center [305, 359] width 3 height 7
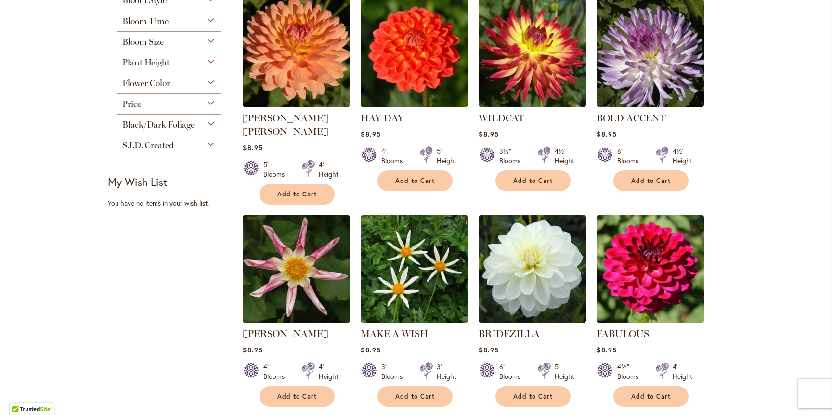
scroll to position [460, 0]
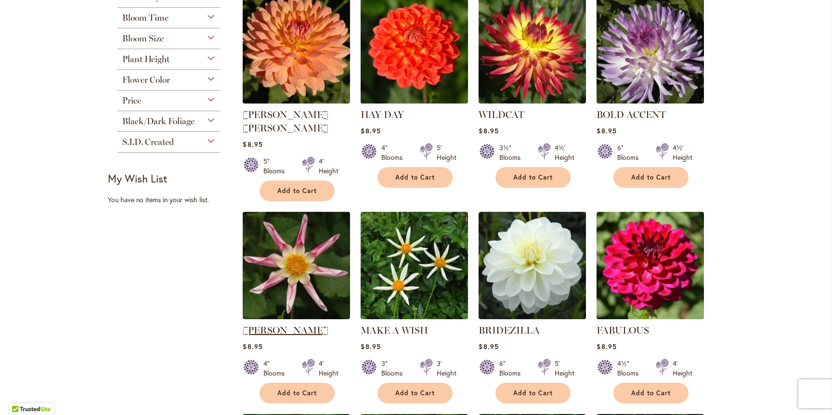
click at [279, 325] on link "[PERSON_NAME]" at bounding box center [286, 331] width 86 height 12
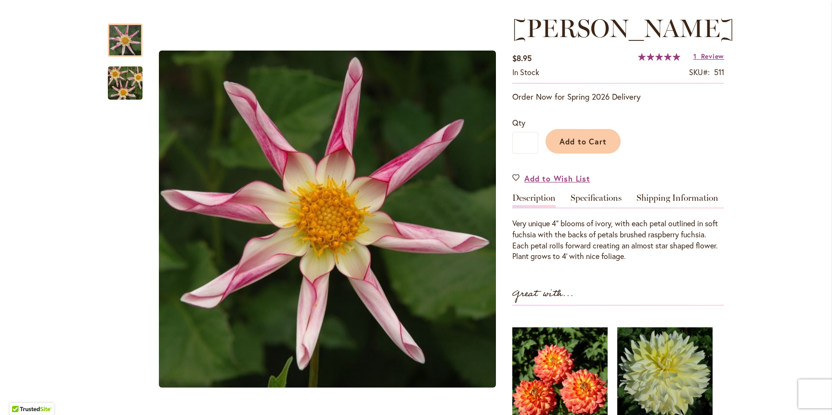
scroll to position [126, 0]
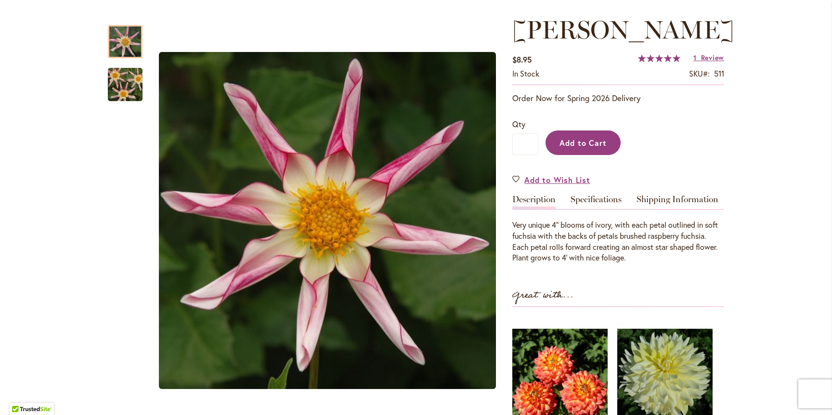
click at [583, 146] on span "Add to Cart" at bounding box center [584, 143] width 48 height 10
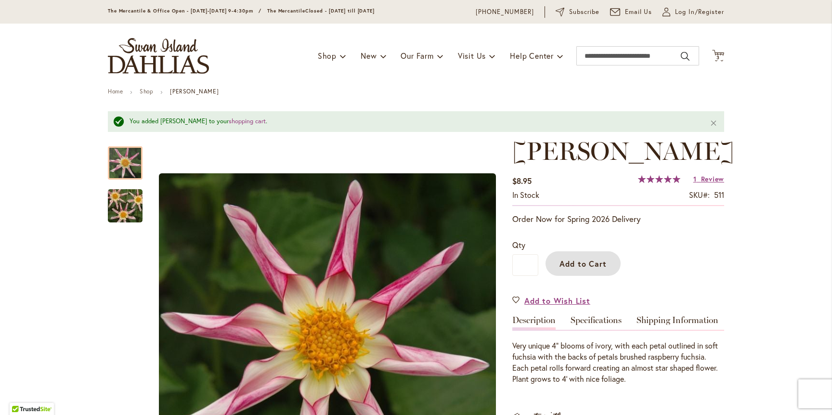
scroll to position [0, 0]
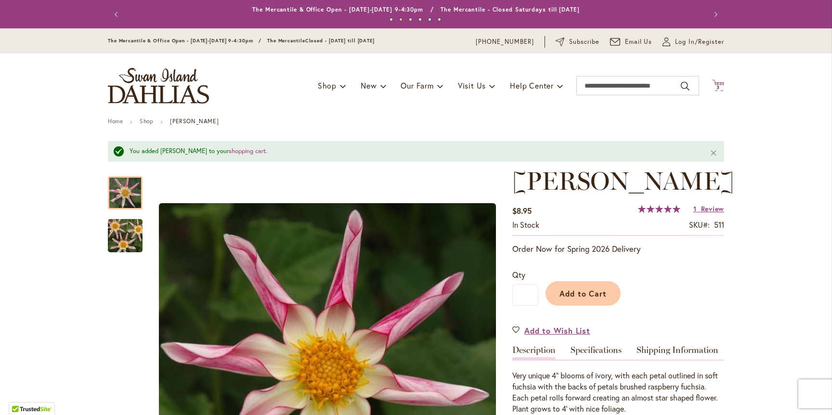
click at [719, 84] on icon "Cart .cls-1 { fill: #231f20; }" at bounding box center [718, 85] width 12 height 12
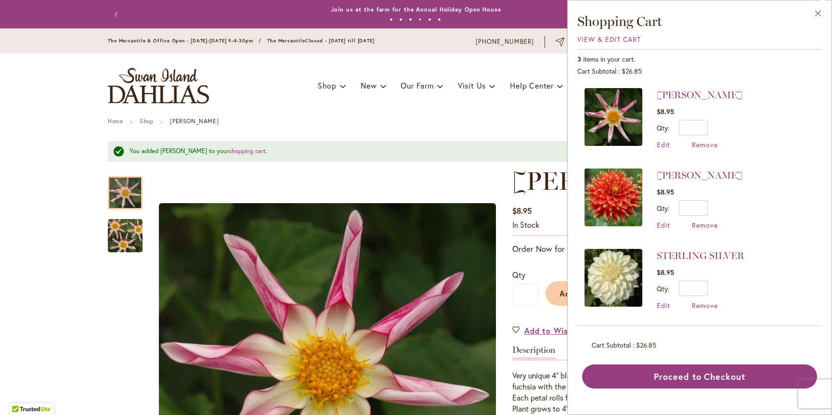
click at [816, 13] on button "Close" at bounding box center [818, 15] width 26 height 30
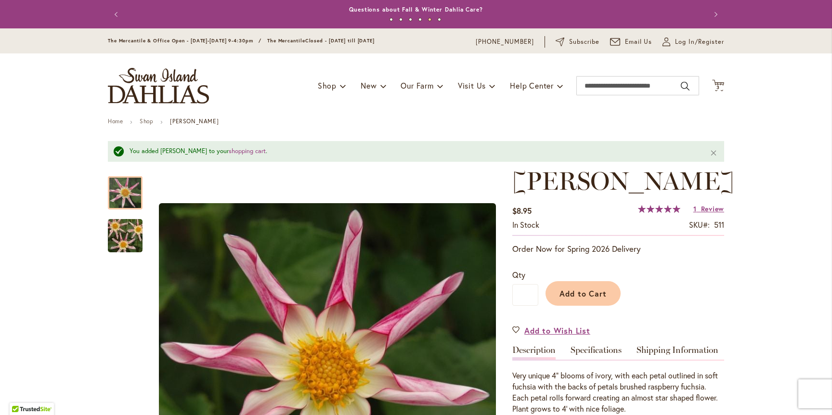
click at [189, 83] on img "store logo" at bounding box center [158, 86] width 101 height 36
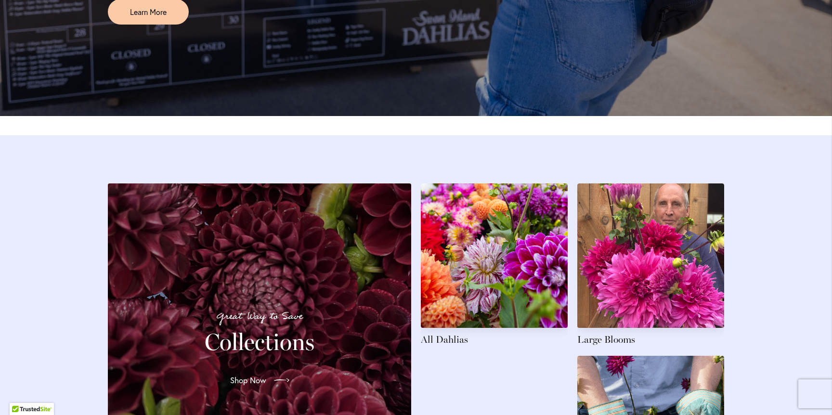
scroll to position [1232, 0]
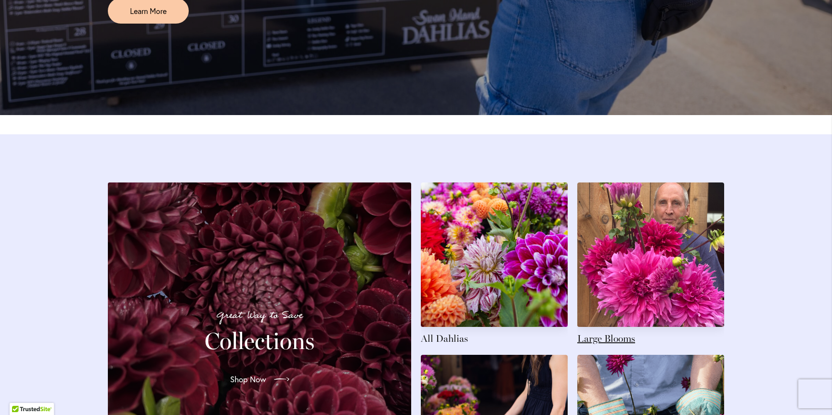
click at [638, 261] on link at bounding box center [651, 264] width 147 height 163
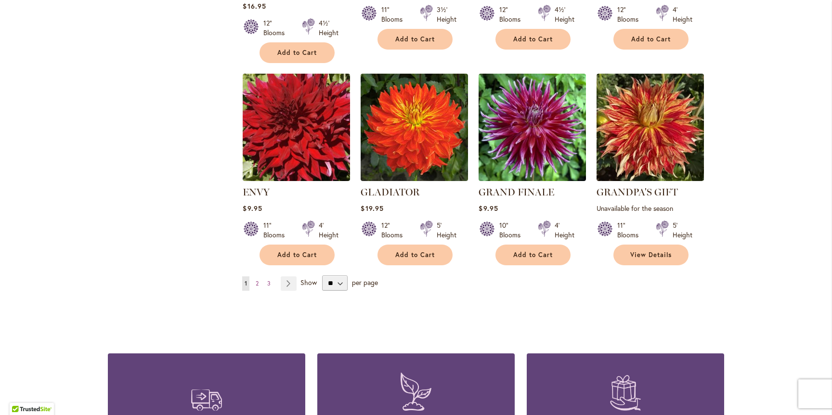
scroll to position [786, 0]
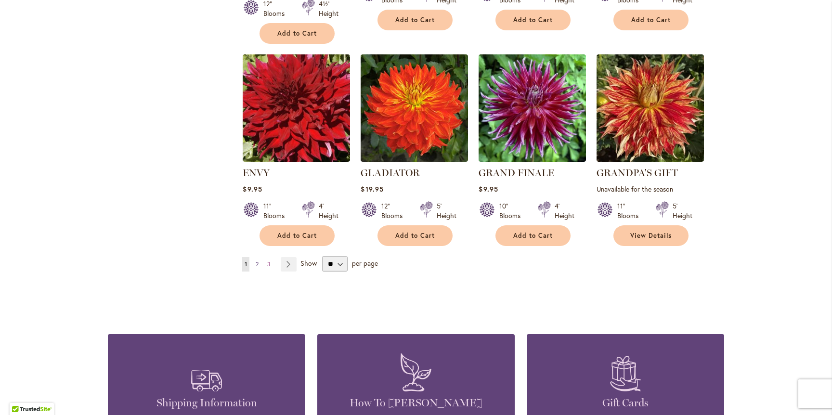
click at [259, 262] on span "2" at bounding box center [257, 264] width 3 height 7
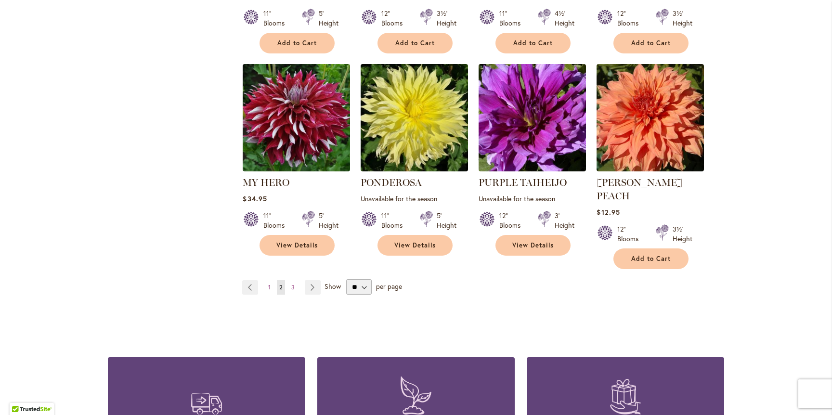
scroll to position [764, 0]
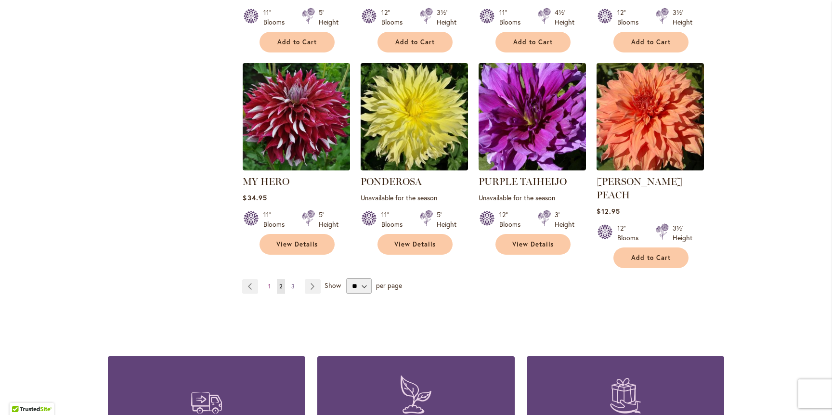
click at [294, 283] on span "3" at bounding box center [292, 286] width 3 height 7
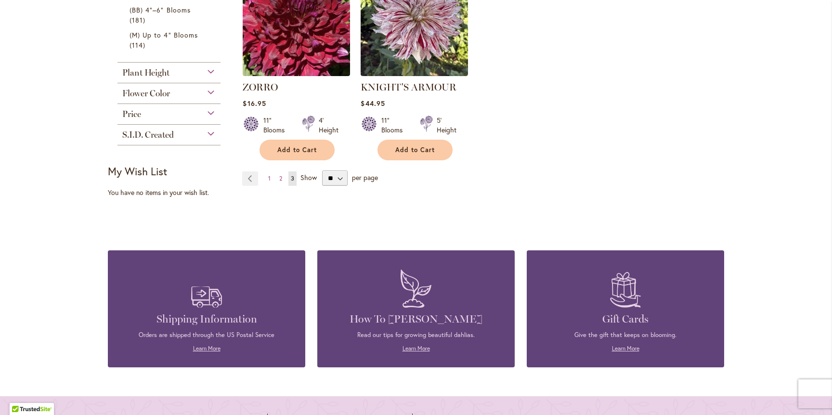
scroll to position [455, 0]
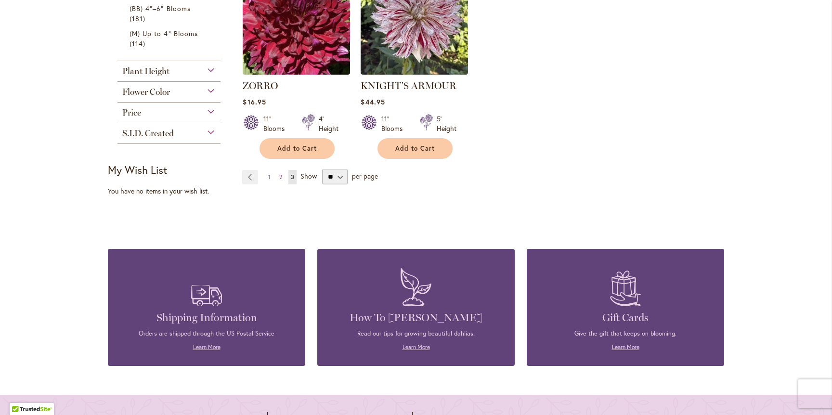
click at [269, 176] on span "1" at bounding box center [269, 176] width 2 height 7
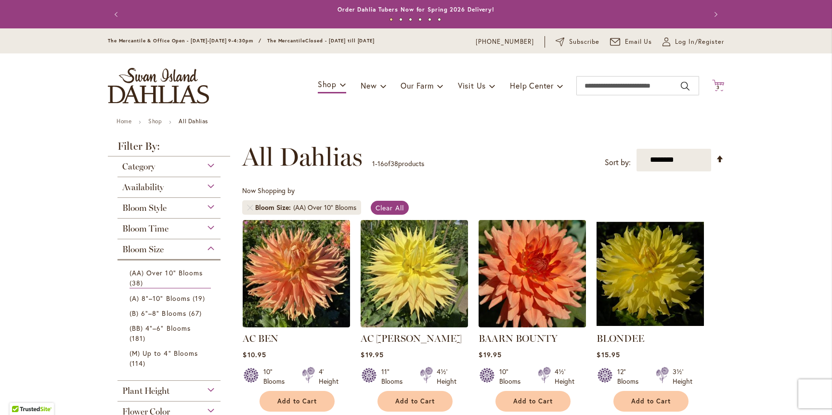
click at [716, 86] on span "3 3 items" at bounding box center [719, 87] width 10 height 5
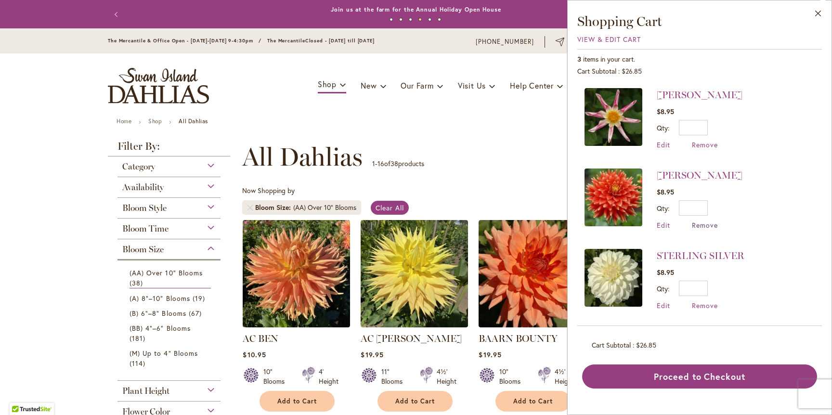
click at [703, 225] on span "Remove" at bounding box center [705, 225] width 26 height 9
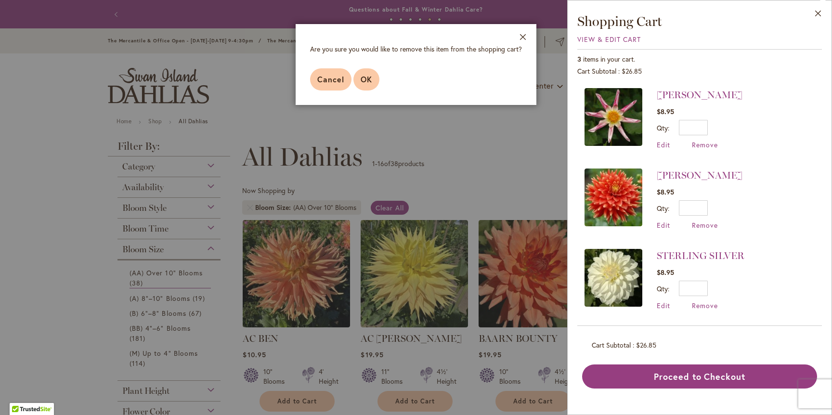
click at [365, 83] on span "OK" at bounding box center [367, 79] width 12 height 10
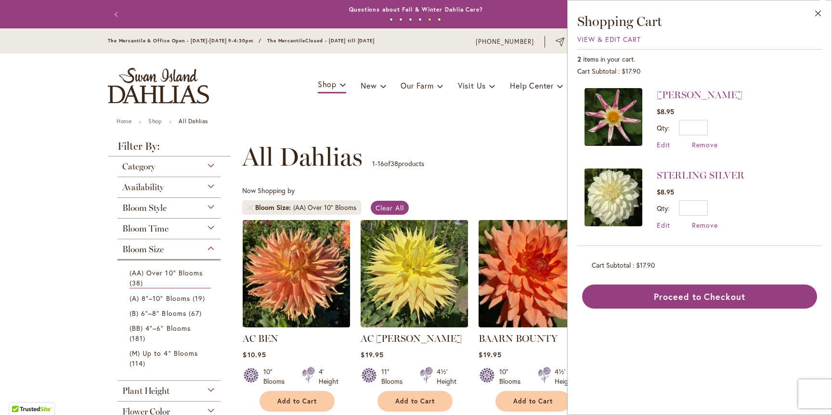
click at [368, 123] on ul "Home Shop All Dahlias" at bounding box center [416, 122] width 599 height 9
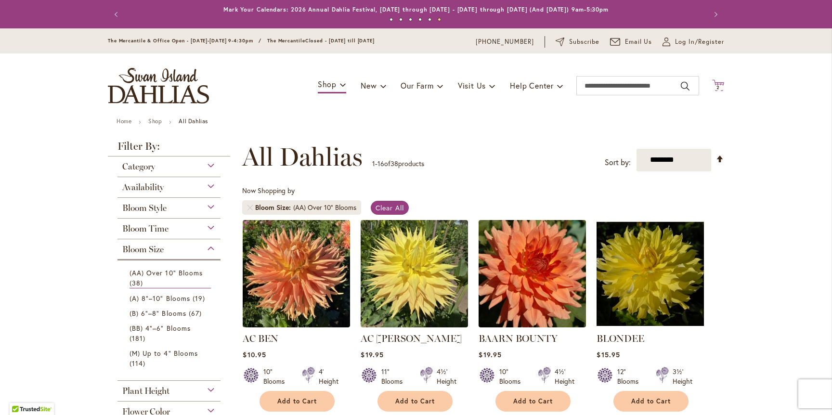
click at [718, 83] on icon at bounding box center [718, 85] width 12 height 12
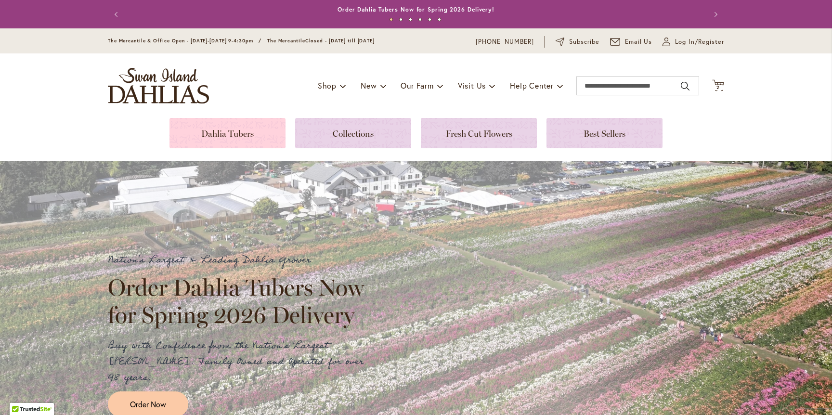
click at [222, 133] on link at bounding box center [228, 133] width 116 height 30
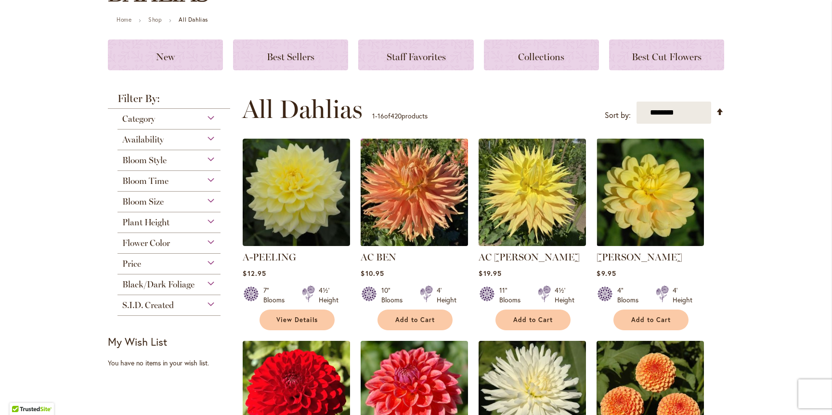
scroll to position [94, 0]
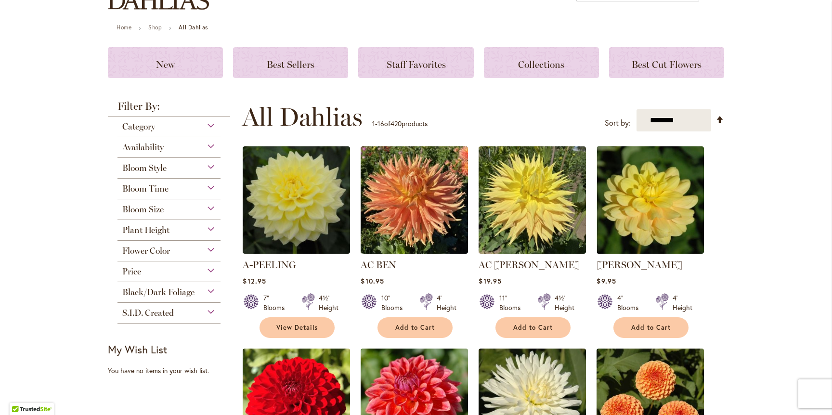
click at [212, 289] on div "Black/Dark Foliage" at bounding box center [169, 289] width 103 height 15
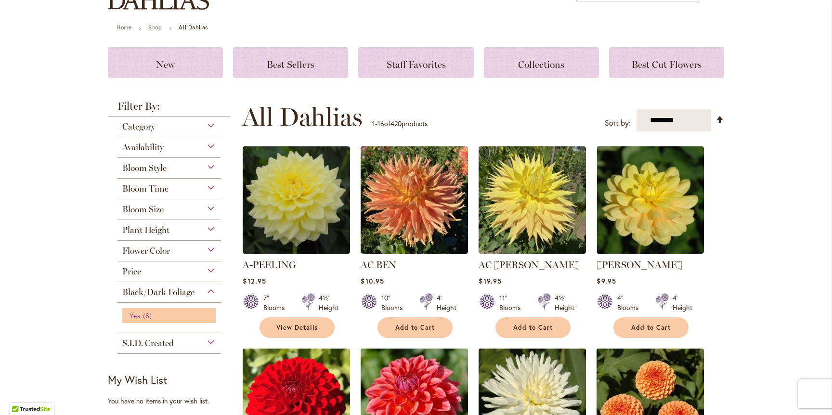
click at [143, 312] on link "Yes 8 items" at bounding box center [170, 316] width 81 height 10
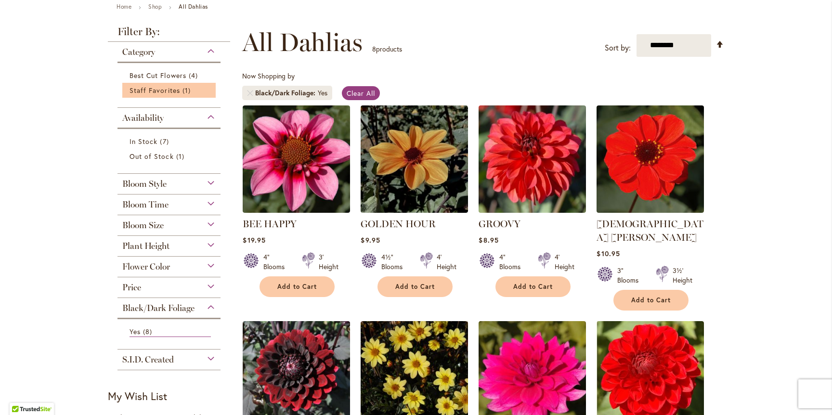
scroll to position [112, 0]
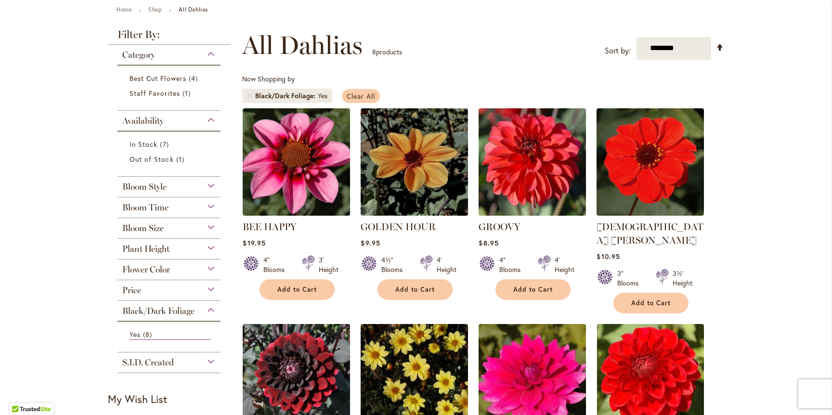
click at [355, 93] on span "Clear All" at bounding box center [361, 96] width 28 height 9
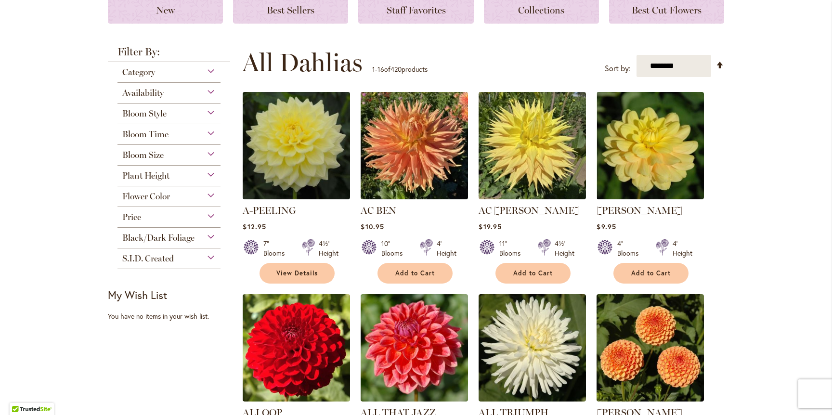
scroll to position [149, 0]
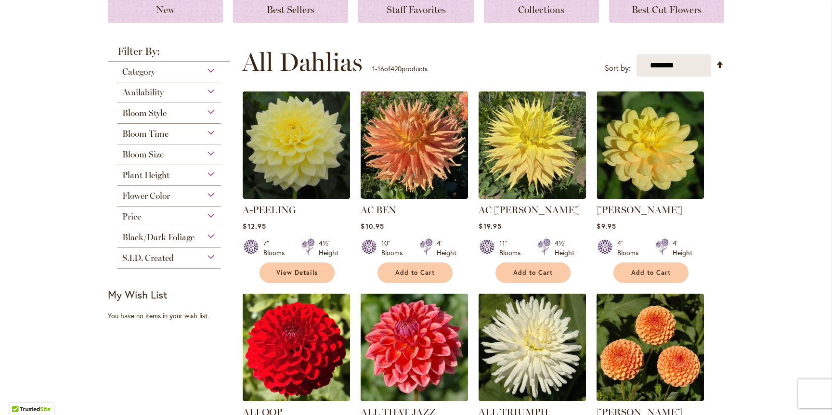
click at [210, 192] on div "Flower Color" at bounding box center [169, 193] width 103 height 15
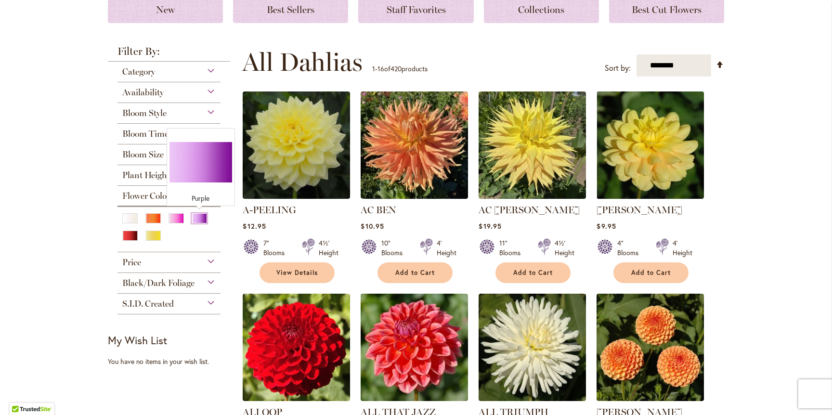
click at [197, 221] on div "Purple" at bounding box center [199, 218] width 15 height 10
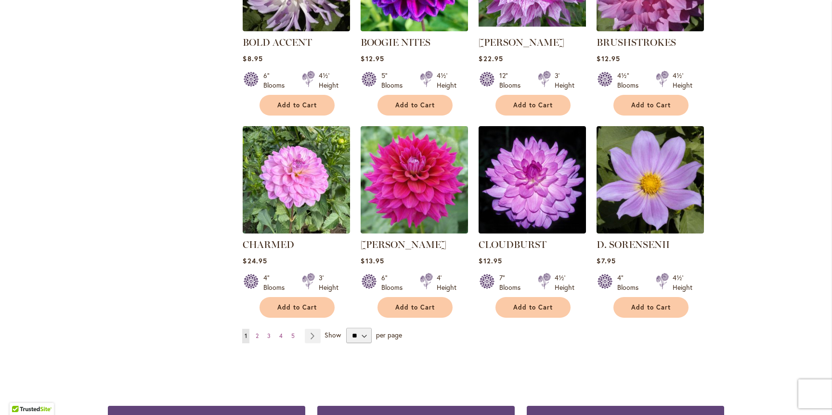
scroll to position [710, 0]
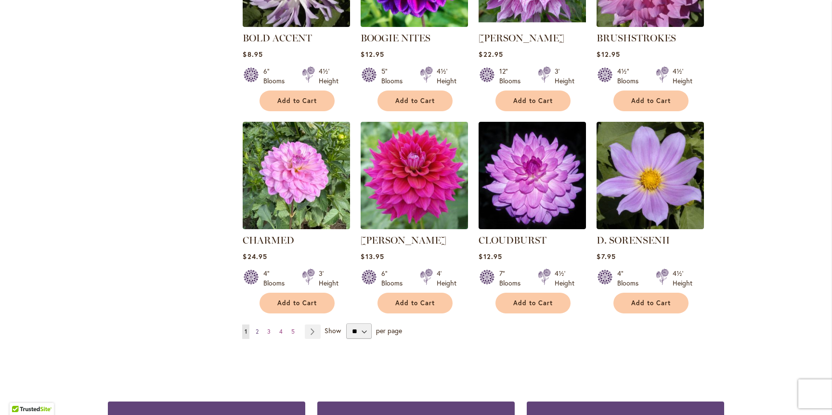
click at [259, 330] on span "2" at bounding box center [257, 331] width 3 height 7
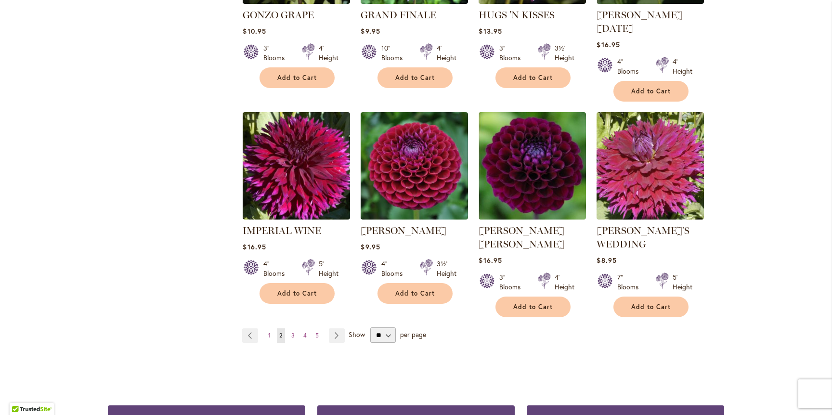
scroll to position [720, 0]
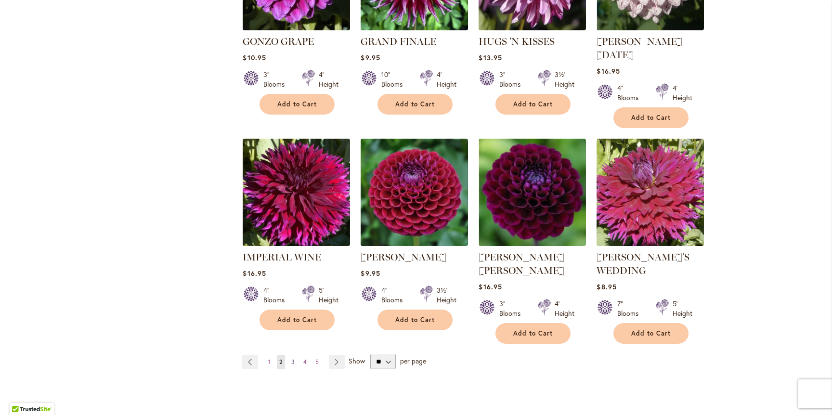
click at [294, 358] on span "3" at bounding box center [292, 361] width 3 height 7
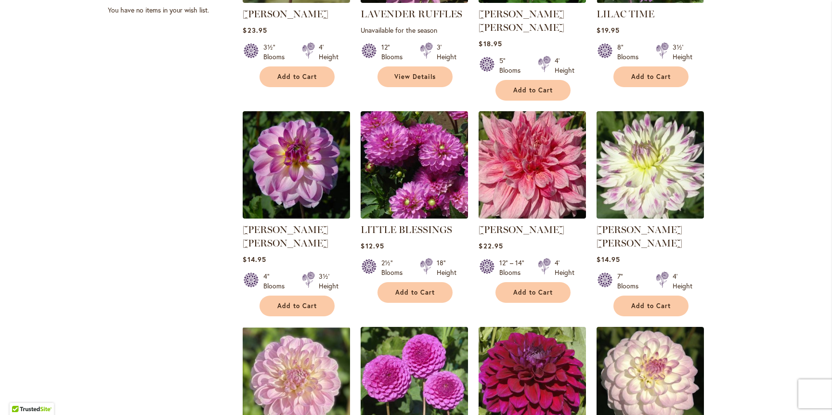
scroll to position [525, 0]
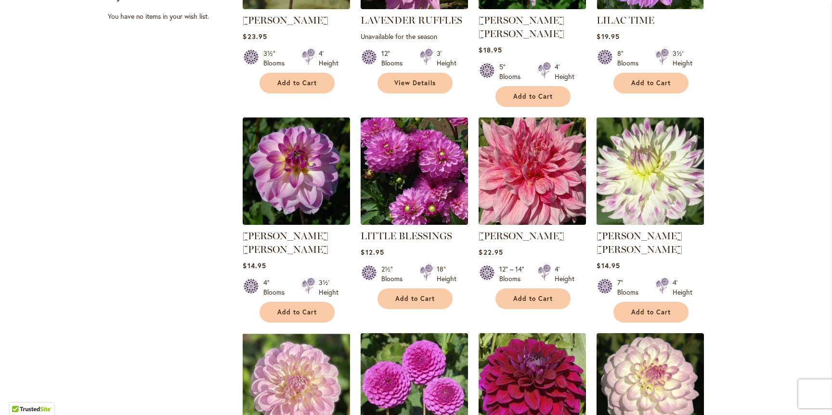
click at [642, 218] on link at bounding box center [650, 222] width 107 height 9
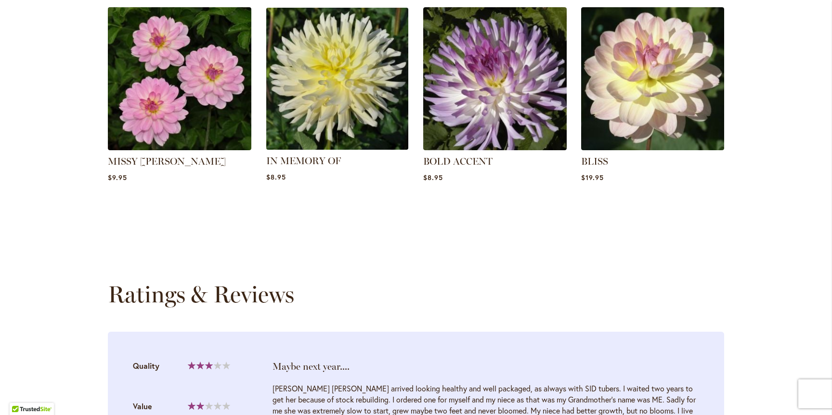
scroll to position [933, 0]
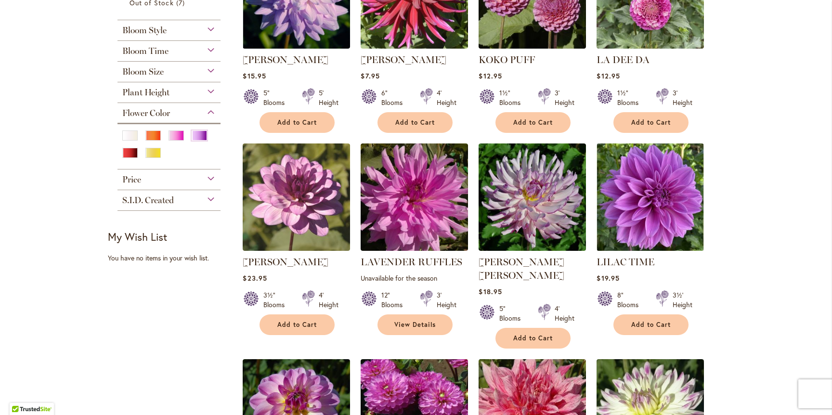
scroll to position [295, 0]
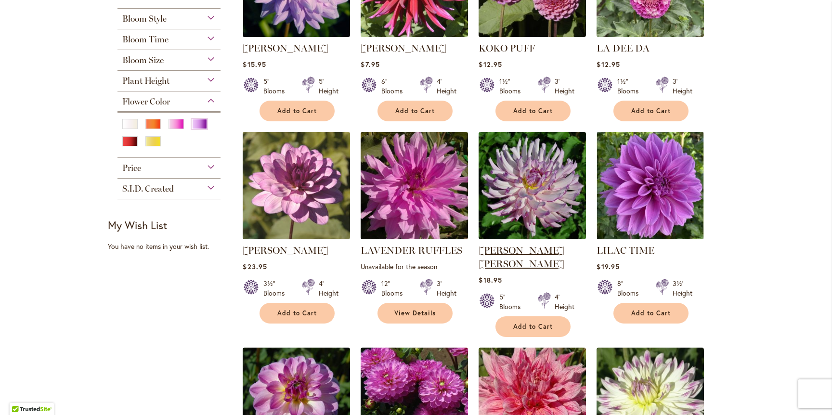
click at [536, 250] on link "[PERSON_NAME] [PERSON_NAME]" at bounding box center [522, 257] width 86 height 25
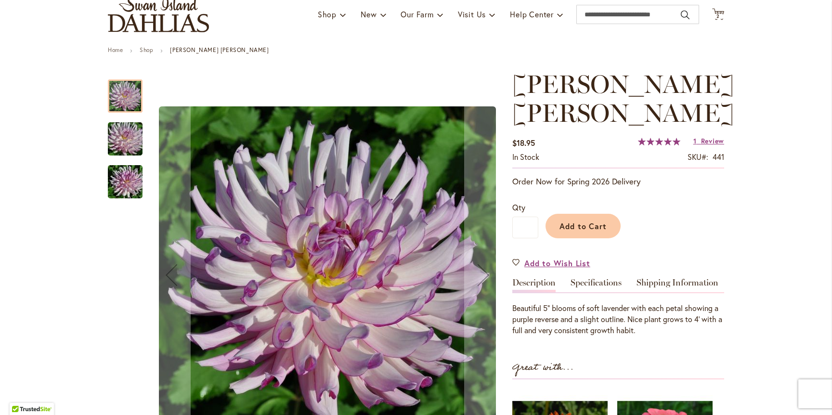
scroll to position [68, 0]
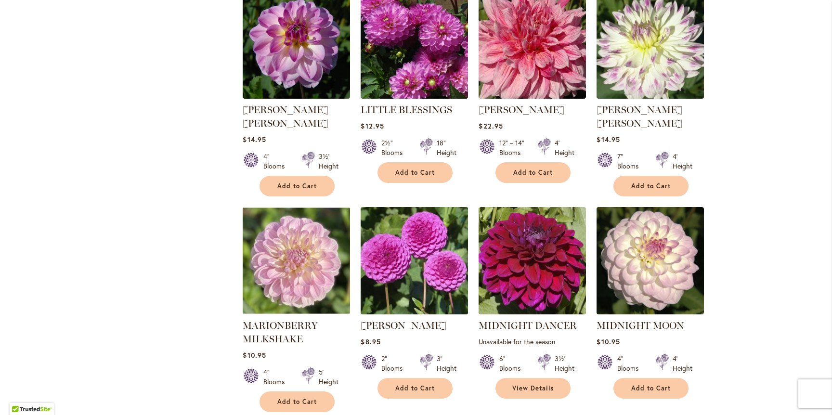
scroll to position [669, 0]
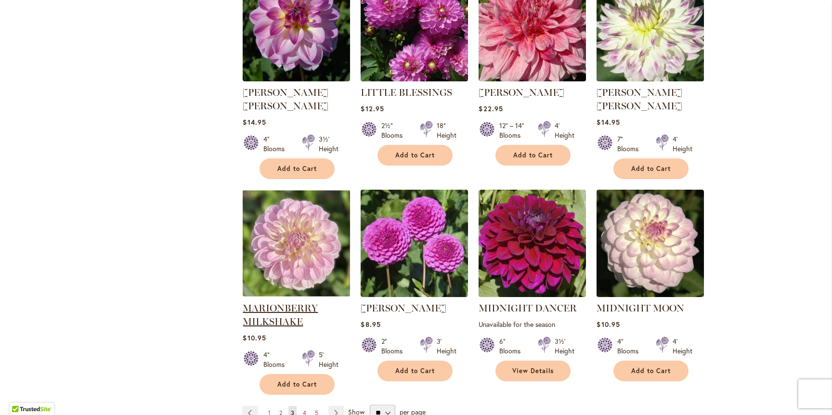
click at [288, 303] on link "MARIONBERRY MILKSHAKE" at bounding box center [280, 315] width 75 height 25
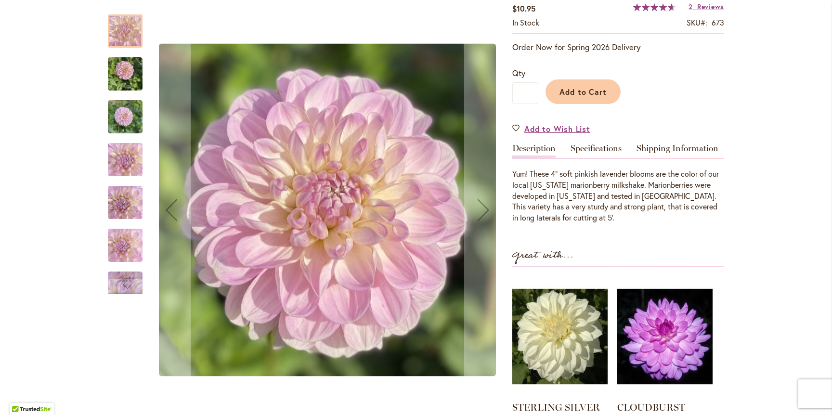
scroll to position [214, 0]
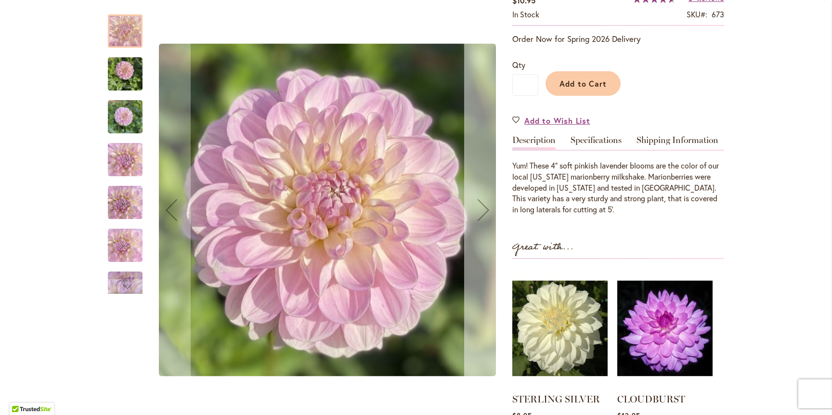
click at [480, 210] on div "Next" at bounding box center [483, 210] width 39 height 39
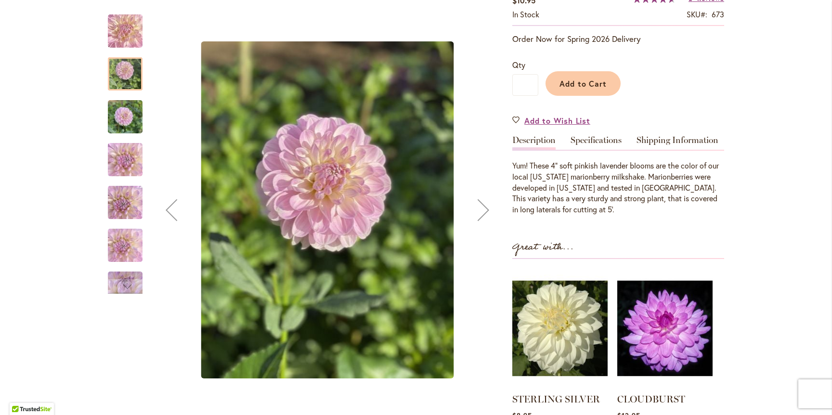
click at [480, 210] on div "Next" at bounding box center [483, 210] width 39 height 39
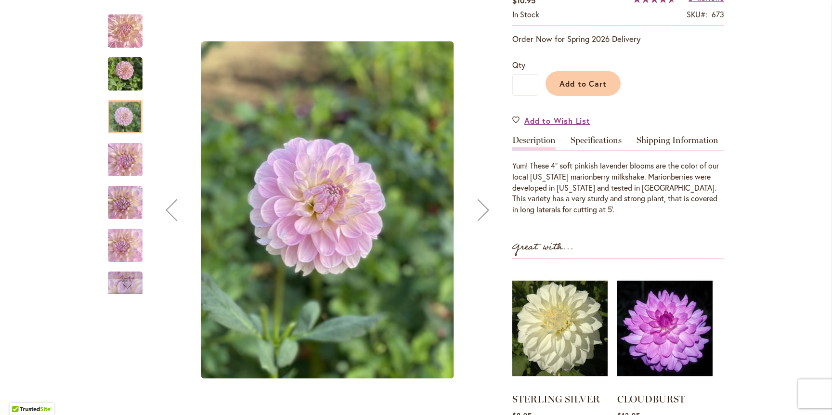
click at [480, 210] on div "Next" at bounding box center [483, 210] width 39 height 39
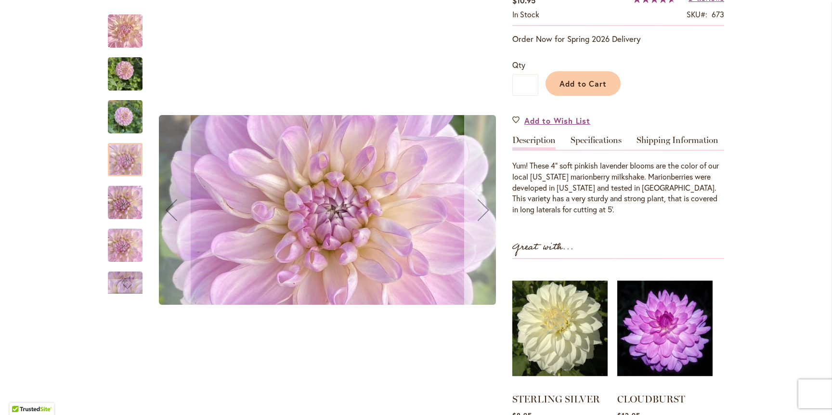
click at [480, 210] on div "Next" at bounding box center [483, 210] width 39 height 39
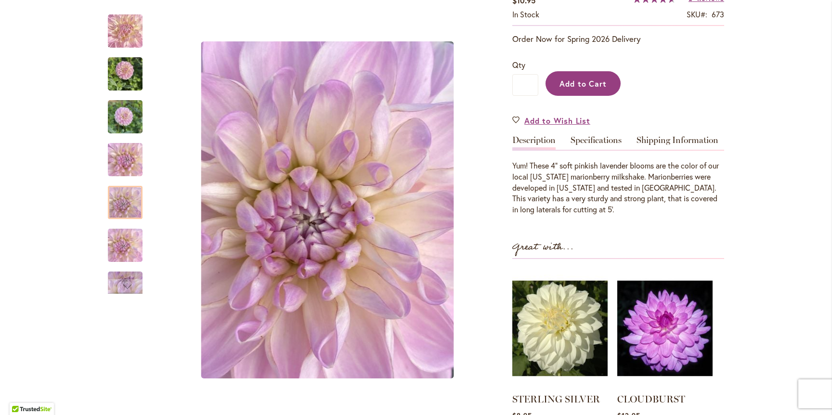
click at [568, 82] on span "Add to Cart" at bounding box center [584, 84] width 48 height 10
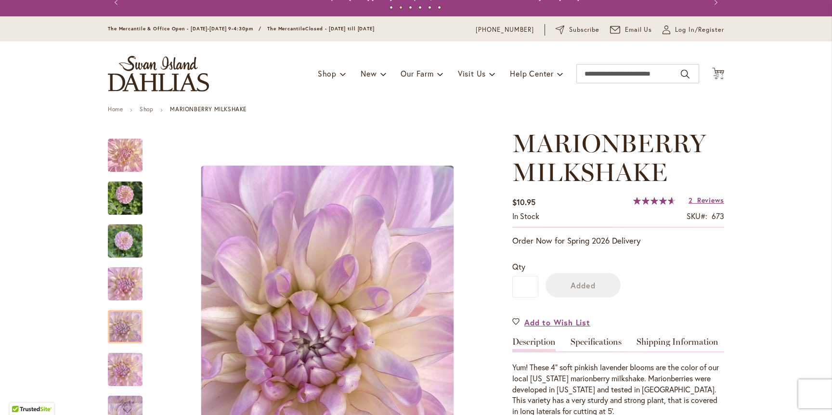
scroll to position [0, 0]
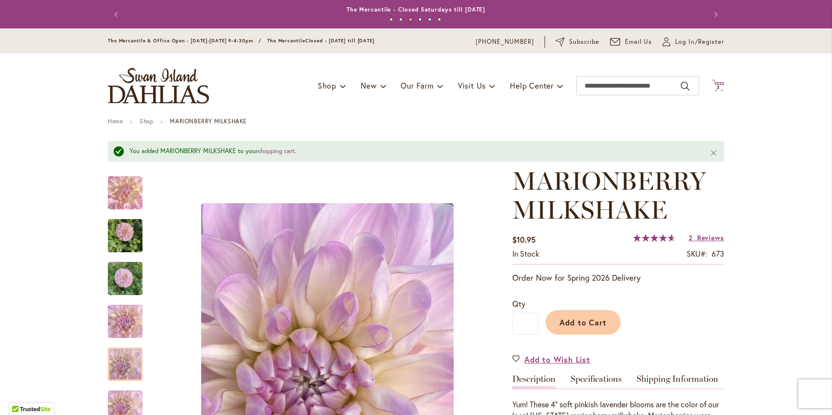
click at [718, 85] on span "3" at bounding box center [718, 87] width 3 height 6
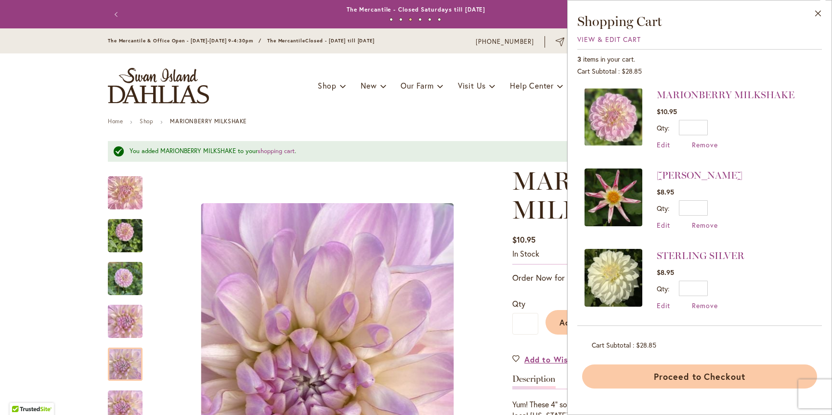
click at [692, 377] on button "Proceed to Checkout" at bounding box center [699, 377] width 235 height 24
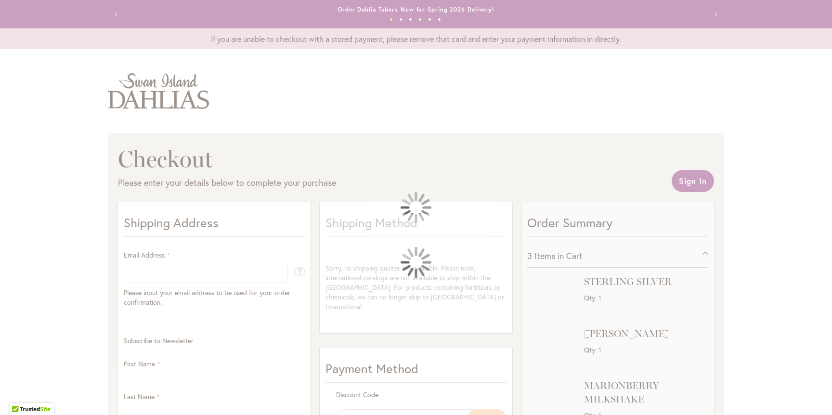
select select "**"
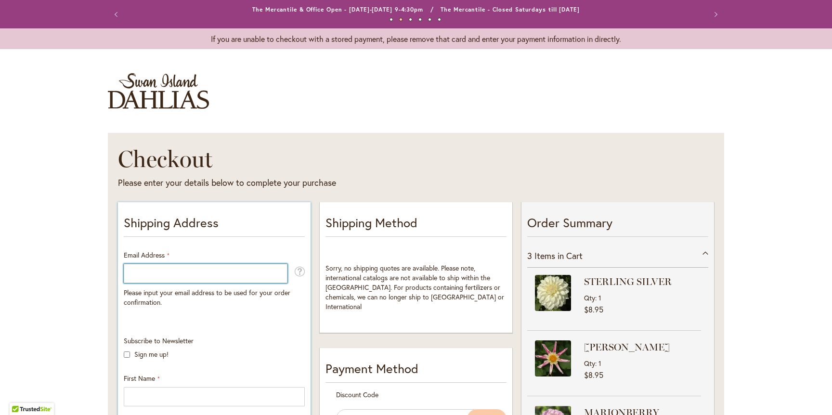
click at [206, 275] on input "Email Address" at bounding box center [206, 273] width 164 height 19
type input "**********"
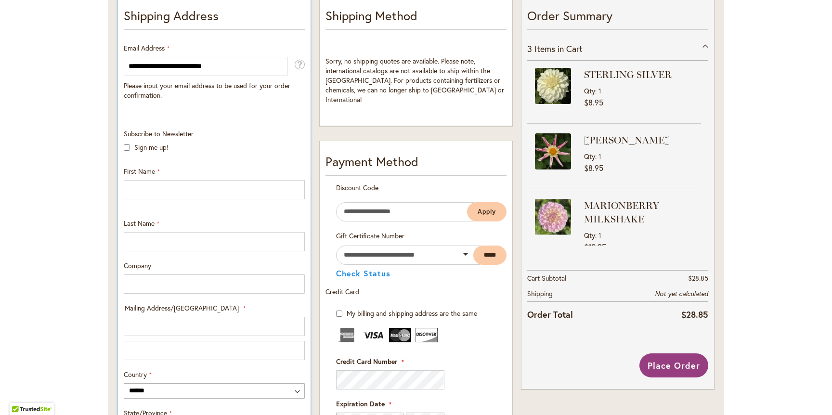
scroll to position [210, 0]
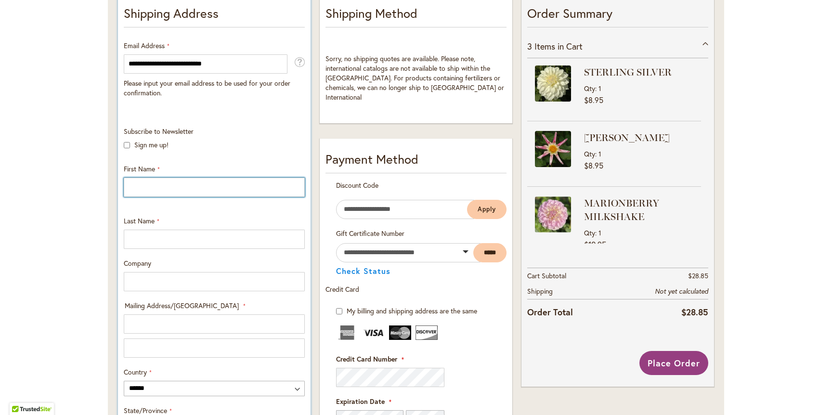
click at [167, 184] on input "First Name" at bounding box center [214, 187] width 181 height 19
type input "********"
type input "*****"
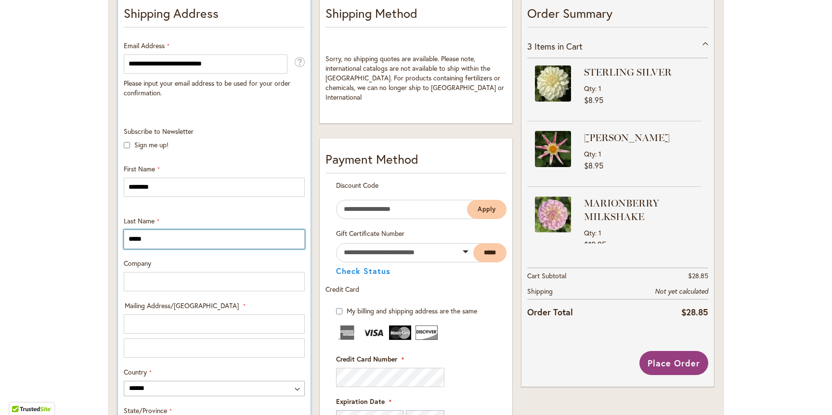
type input "**********"
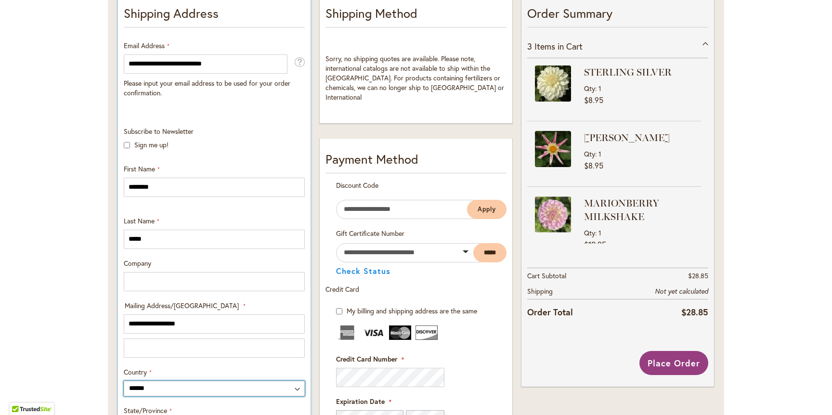
select select "**"
type input "*****"
type input "**********"
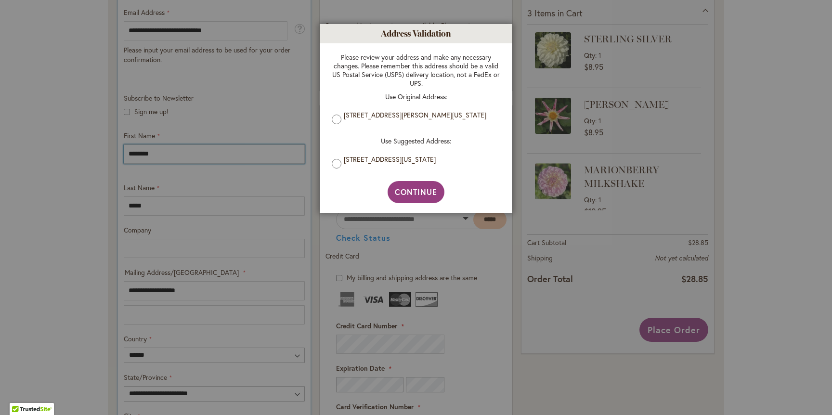
scroll to position [248, 0]
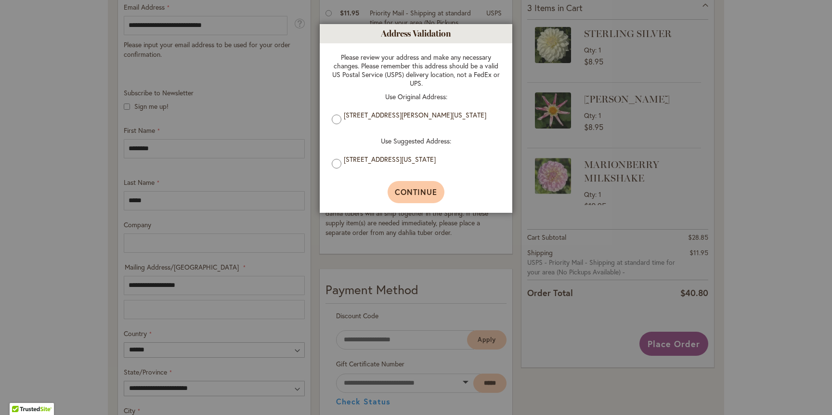
click at [416, 192] on span "Continue" at bounding box center [416, 192] width 43 height 10
type input "**********"
type input "*****"
type input "**********"
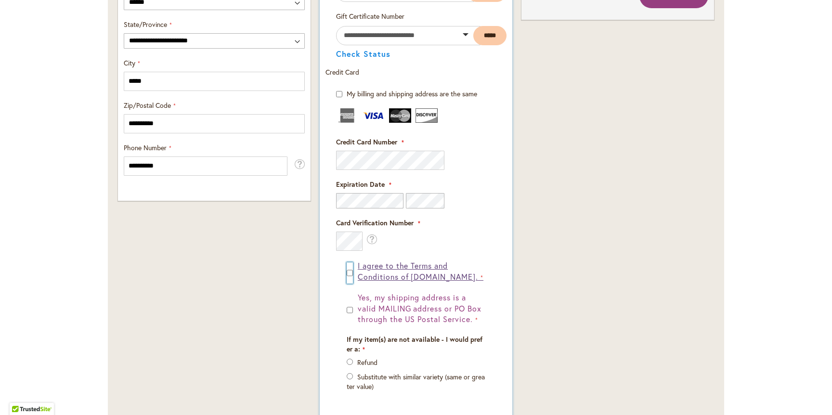
scroll to position [598, 0]
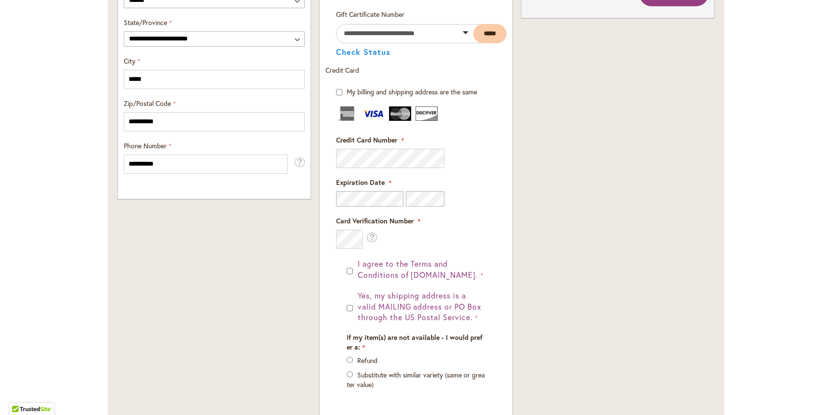
click at [519, 303] on div "Order Summary 3 Items in Cart STERLING SILVER Qty 1 $8.95 1" at bounding box center [617, 33] width 201 height 864
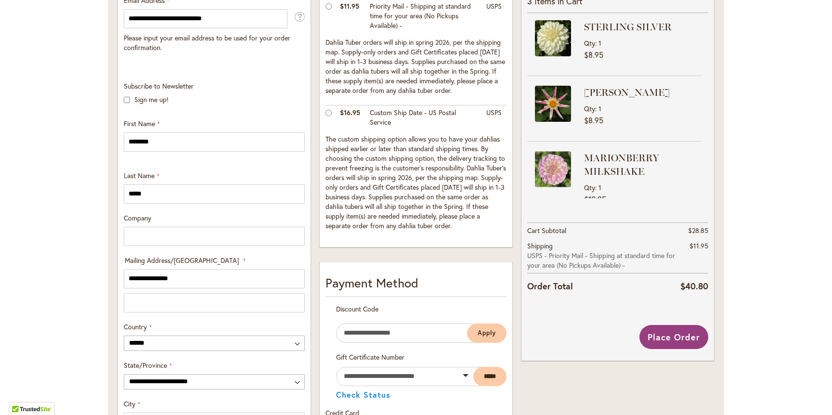
scroll to position [212, 0]
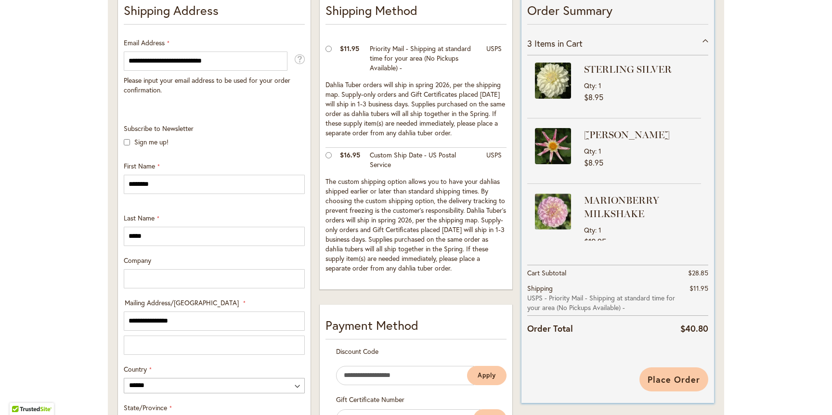
click at [681, 376] on span "Place Order" at bounding box center [674, 380] width 53 height 12
